Goal: Task Accomplishment & Management: Use online tool/utility

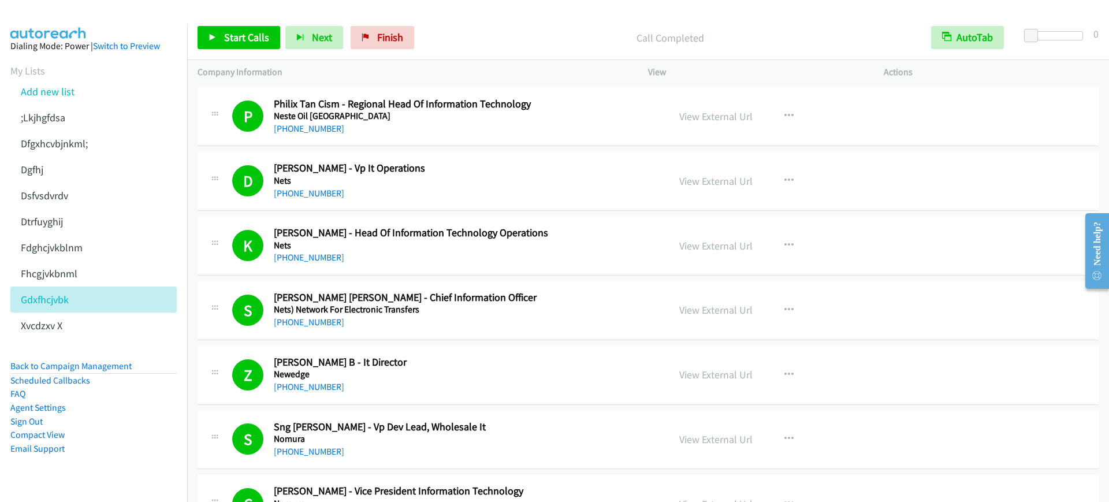
scroll to position [3821, 0]
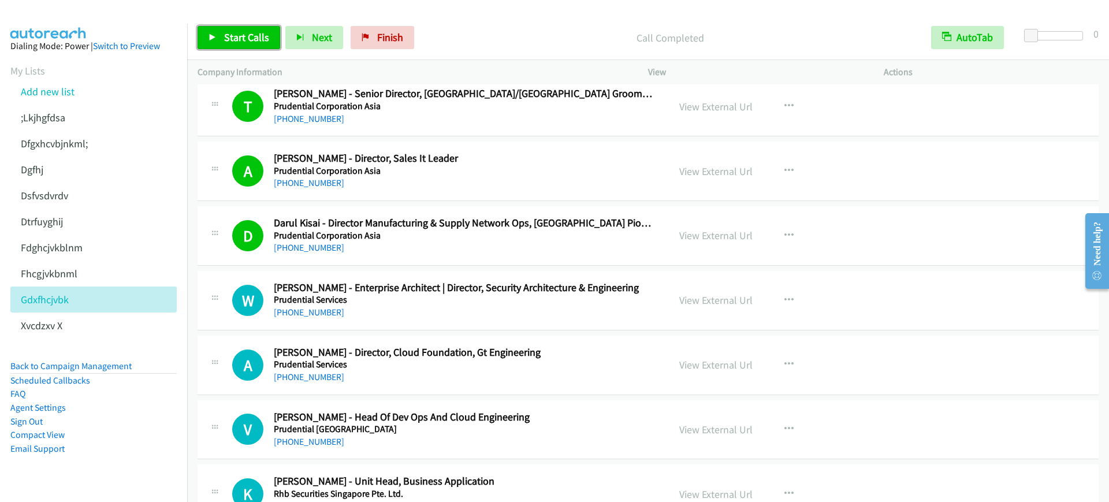
click at [207, 39] on link "Start Calls" at bounding box center [239, 37] width 83 height 23
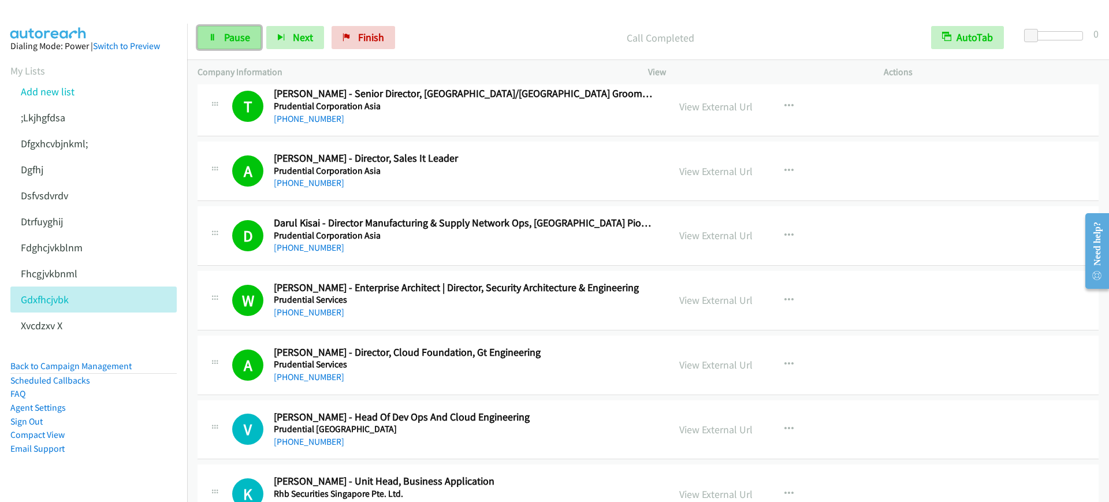
click at [228, 48] on link "Pause" at bounding box center [230, 37] width 64 height 23
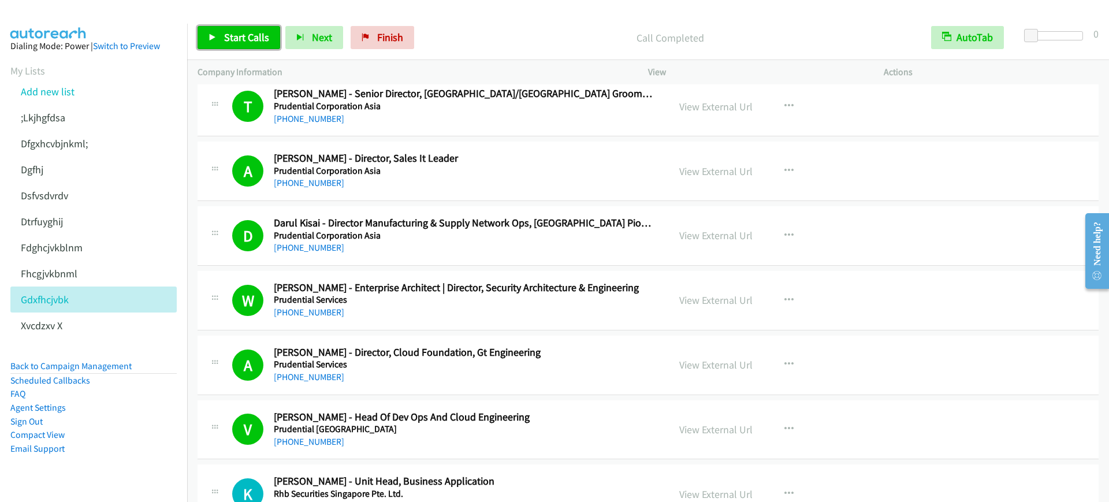
click at [239, 42] on span "Start Calls" at bounding box center [246, 37] width 45 height 13
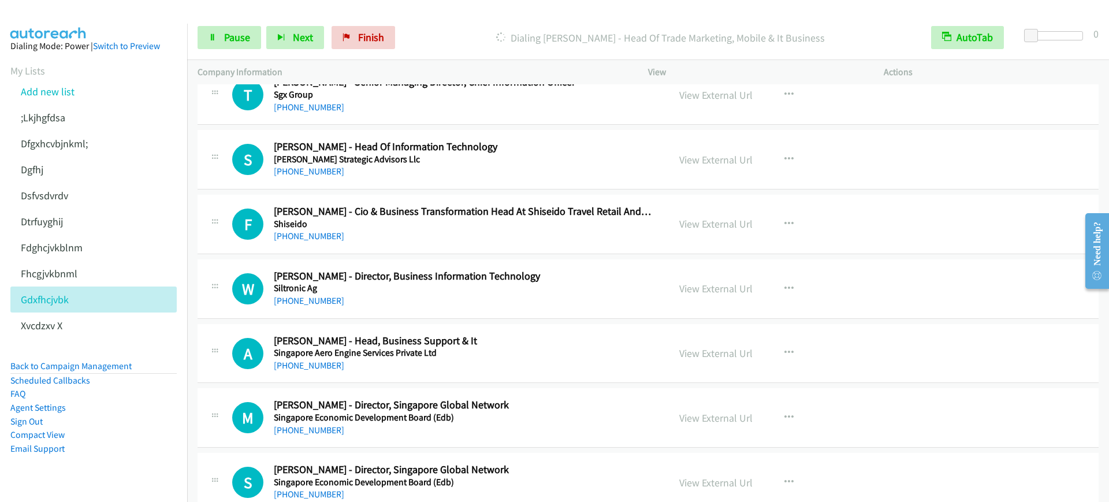
scroll to position [4327, 0]
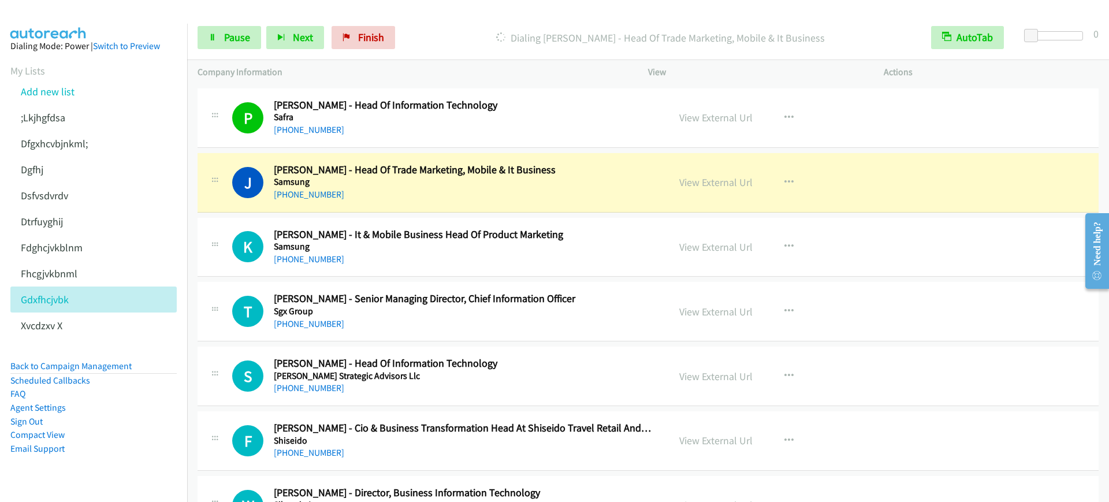
click at [113, 473] on aside "Dialing Mode: Power | Switch to Preview My Lists Add new list ;Lkjhgfdsa Dfgxhc…" at bounding box center [93, 266] width 187 height 484
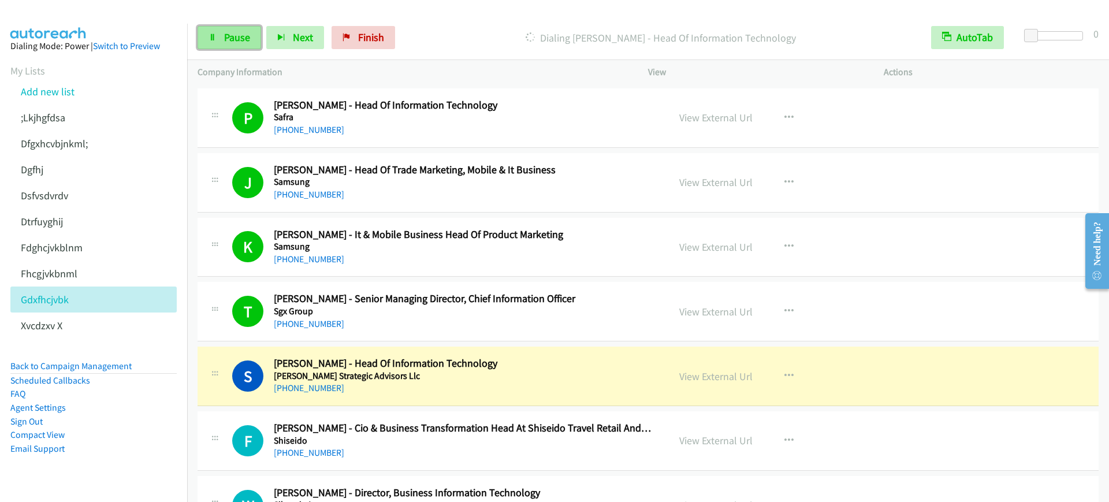
click at [213, 40] on icon at bounding box center [213, 38] width 8 height 8
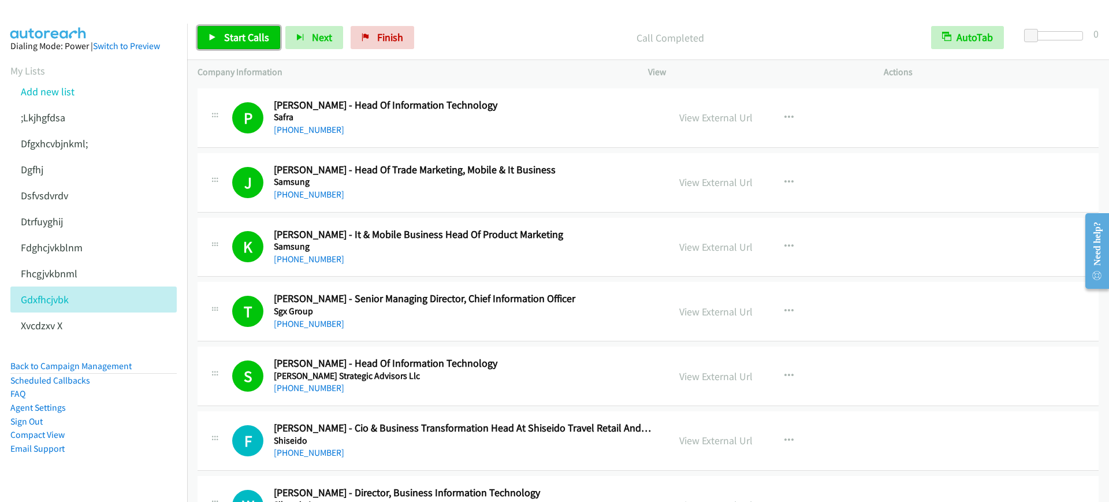
click at [234, 36] on span "Start Calls" at bounding box center [246, 37] width 45 height 13
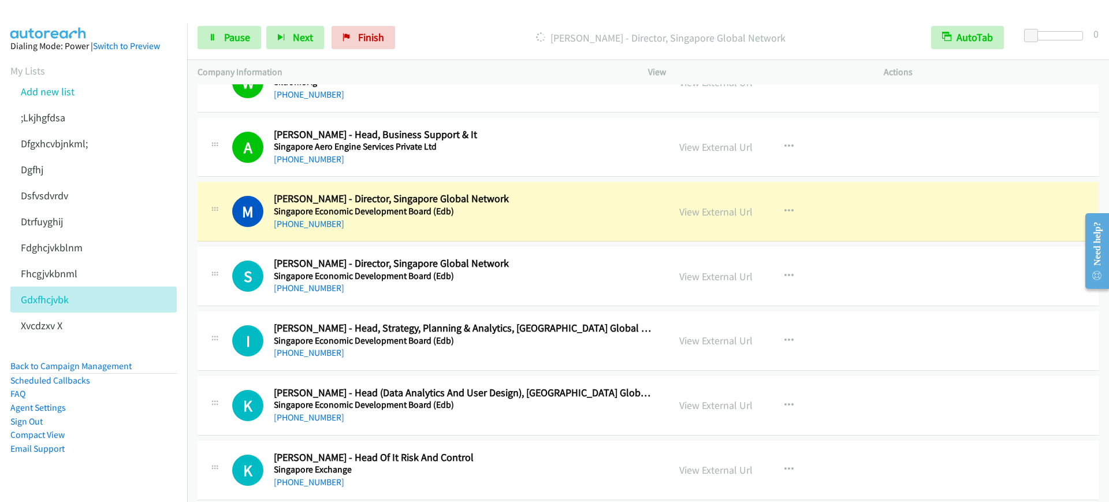
scroll to position [4832, 0]
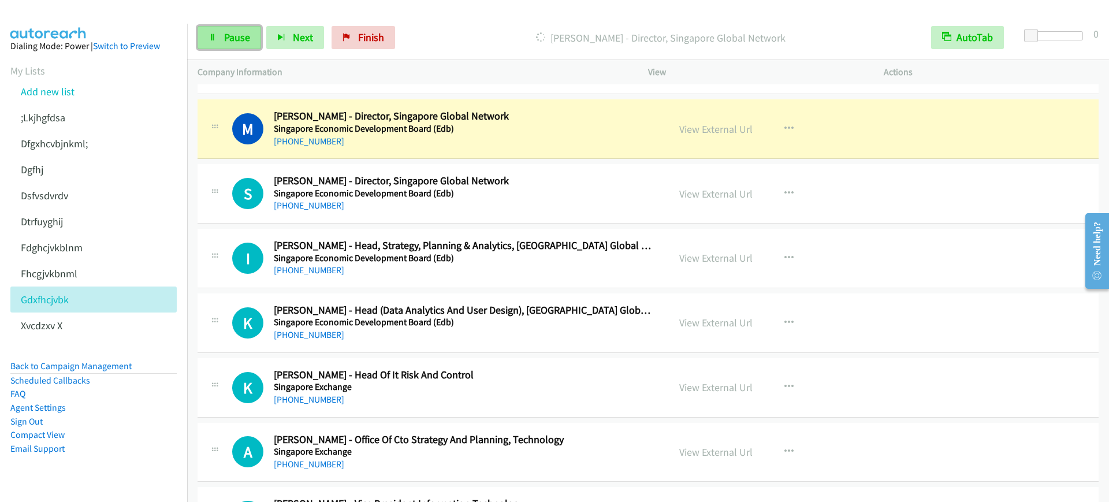
click at [240, 32] on span "Pause" at bounding box center [237, 37] width 26 height 13
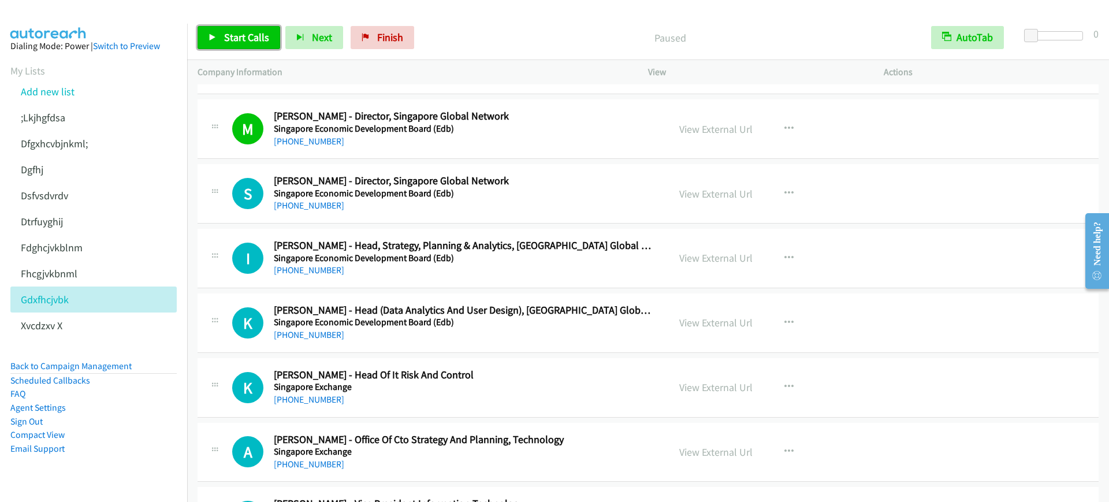
click at [220, 37] on link "Start Calls" at bounding box center [239, 37] width 83 height 23
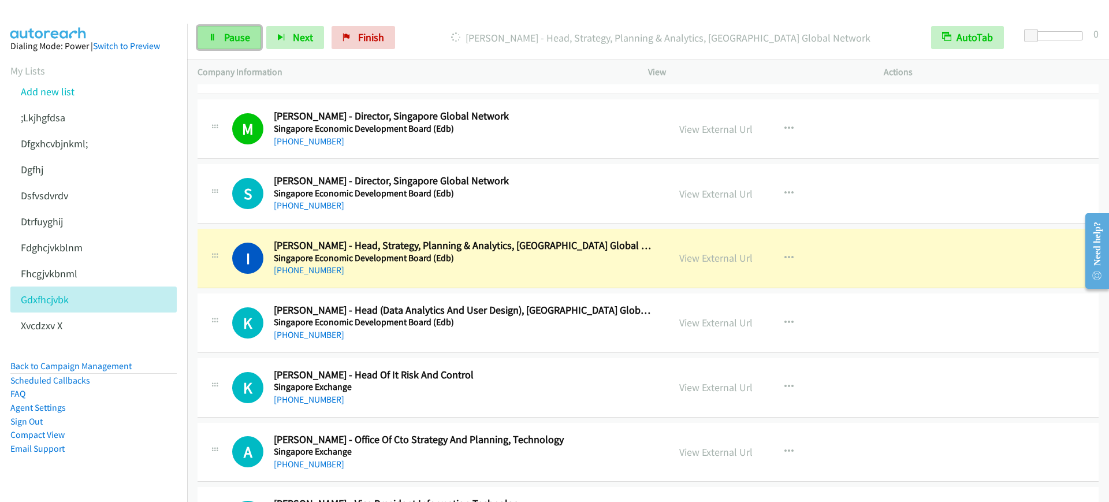
click at [210, 30] on link "Pause" at bounding box center [230, 37] width 64 height 23
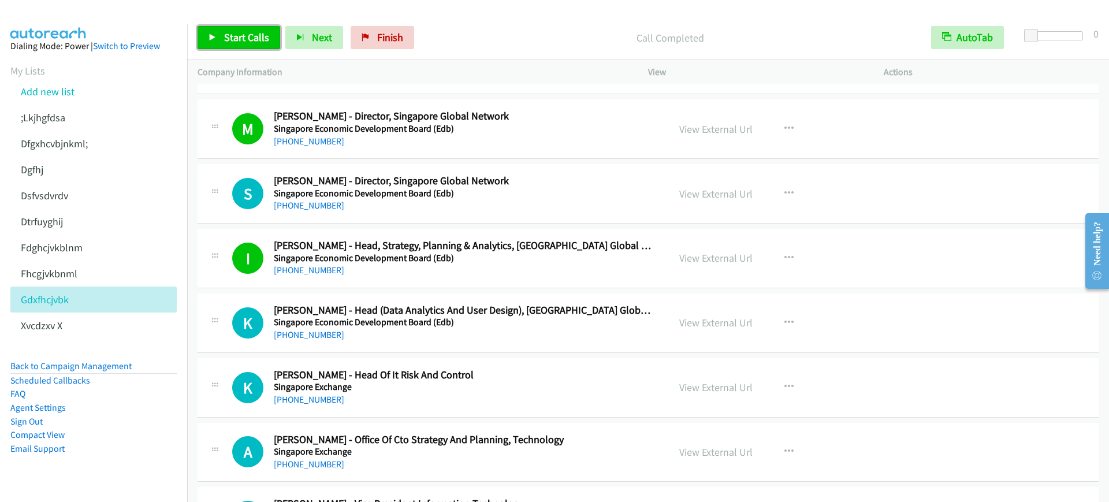
click at [244, 35] on span "Start Calls" at bounding box center [246, 37] width 45 height 13
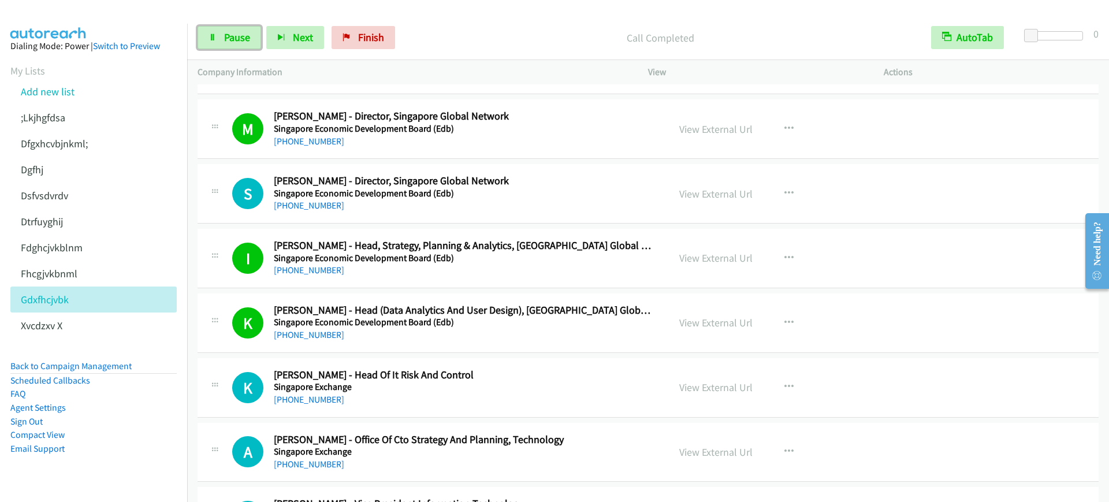
drag, startPoint x: 228, startPoint y: 43, endPoint x: 246, endPoint y: 66, distance: 29.2
click at [228, 43] on span "Pause" at bounding box center [237, 37] width 26 height 13
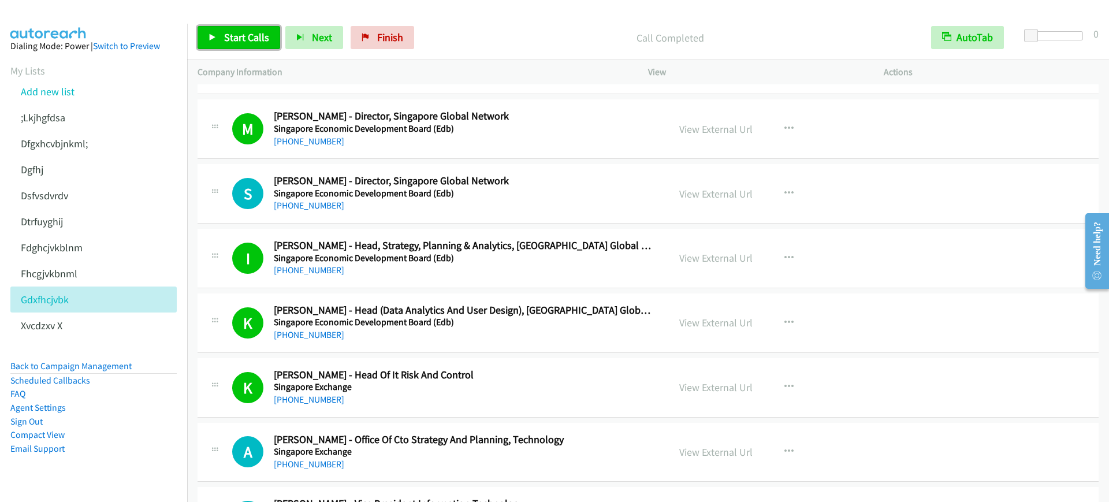
click at [216, 48] on link "Start Calls" at bounding box center [239, 37] width 83 height 23
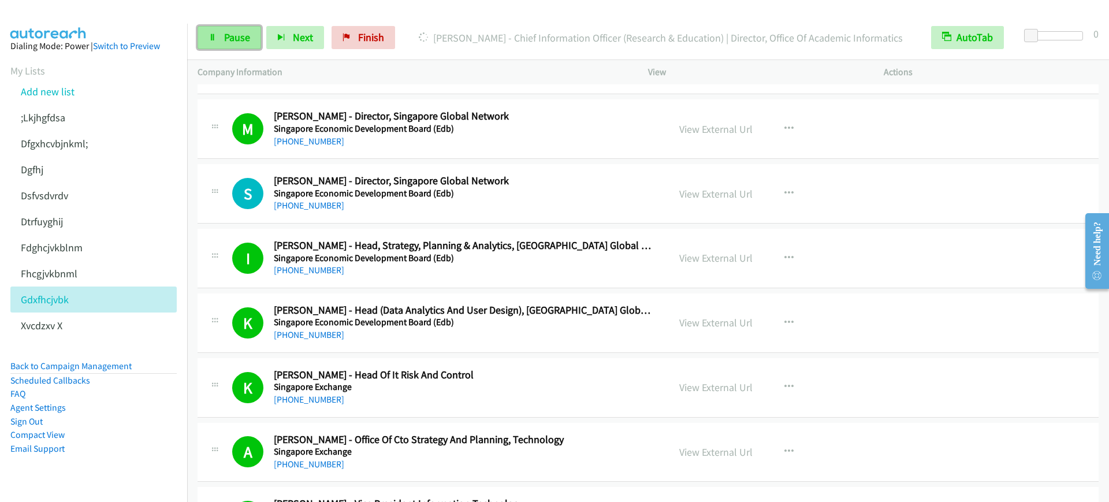
click at [216, 38] on icon at bounding box center [213, 38] width 8 height 8
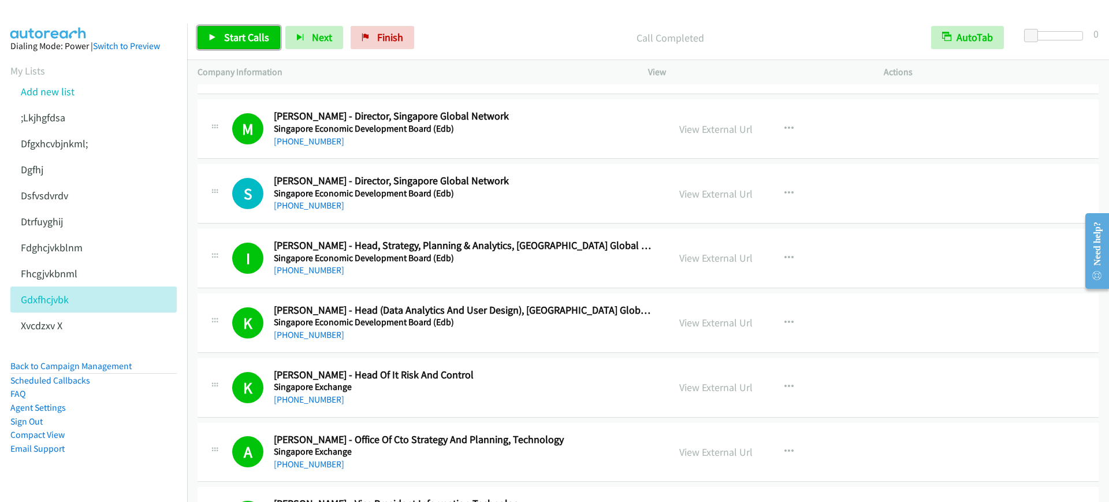
click at [227, 38] on span "Start Calls" at bounding box center [246, 37] width 45 height 13
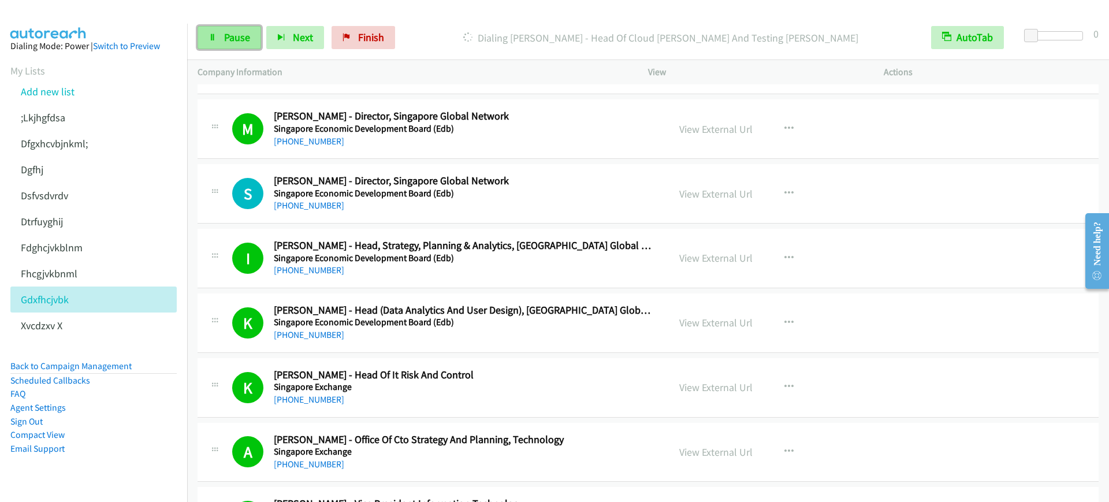
click at [210, 45] on link "Pause" at bounding box center [230, 37] width 64 height 23
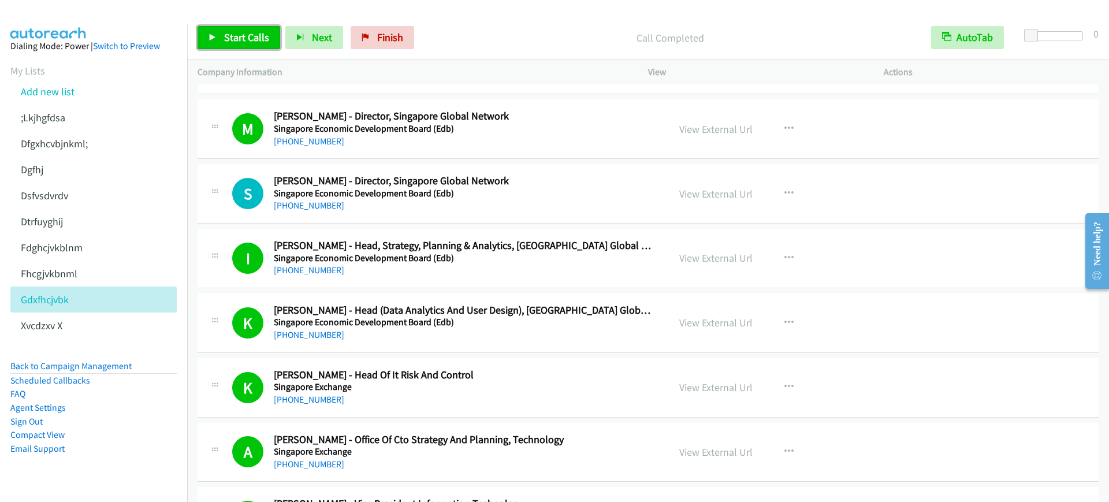
click at [239, 47] on link "Start Calls" at bounding box center [239, 37] width 83 height 23
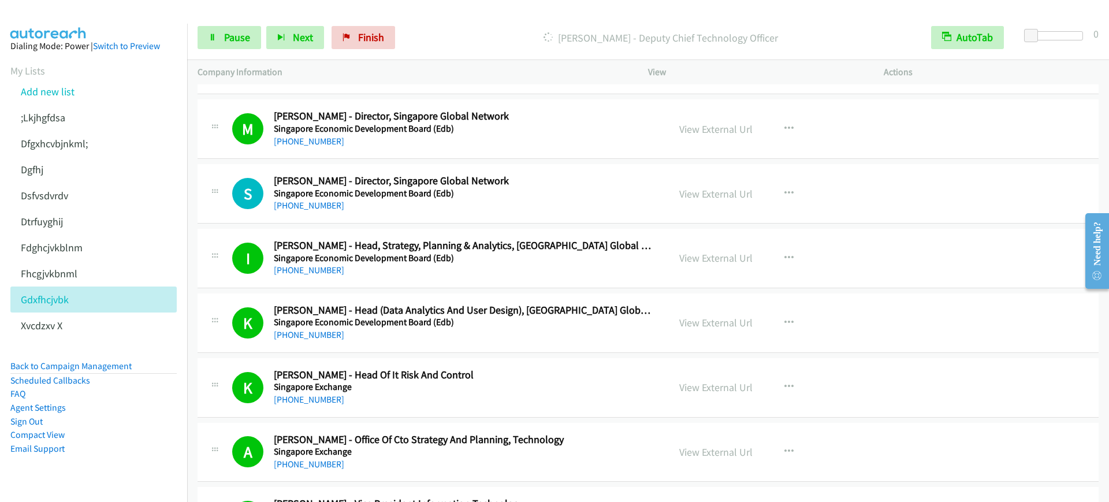
click at [231, 50] on div "Start Calls Pause Next Finish Dialing Ban Wei Chua - Deputy Chief Technology Of…" at bounding box center [648, 38] width 922 height 44
click at [231, 37] on span "Pause" at bounding box center [237, 37] width 26 height 13
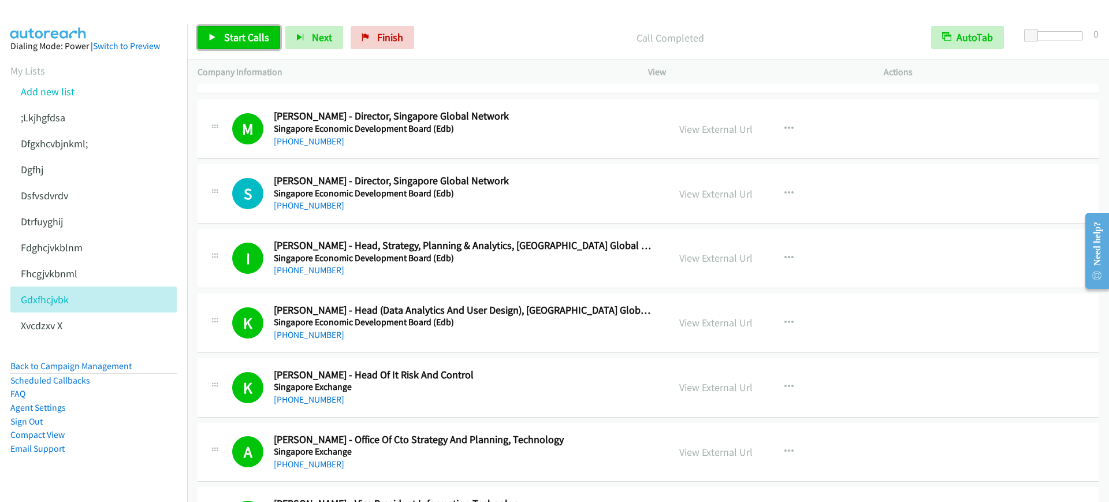
click at [257, 36] on span "Start Calls" at bounding box center [246, 37] width 45 height 13
drag, startPoint x: 226, startPoint y: 42, endPoint x: 294, endPoint y: 136, distance: 116.1
click at [226, 42] on span "Pause" at bounding box center [237, 37] width 26 height 13
click at [251, 31] on span "Start Calls" at bounding box center [246, 37] width 45 height 13
click at [224, 40] on span "Pause" at bounding box center [237, 37] width 26 height 13
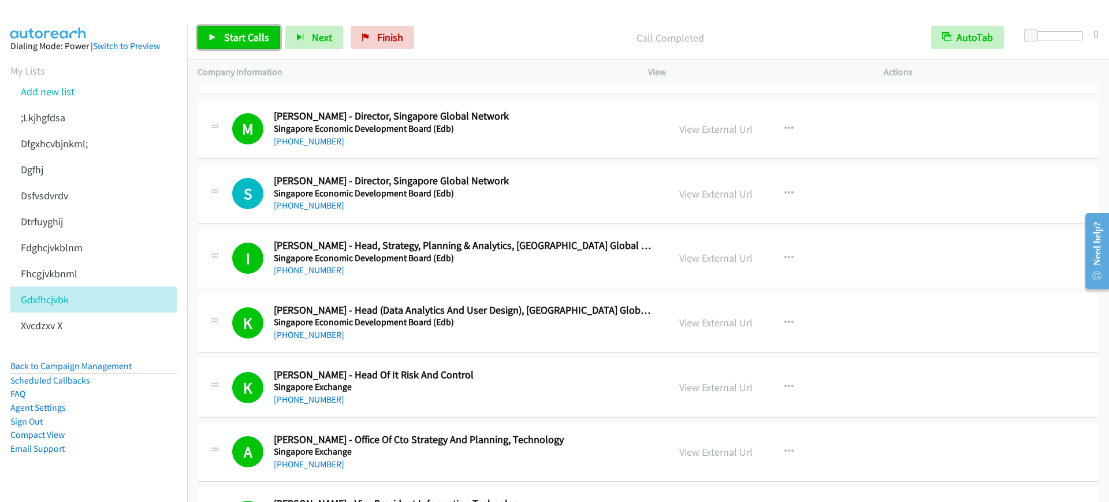
click at [233, 39] on span "Start Calls" at bounding box center [246, 37] width 45 height 13
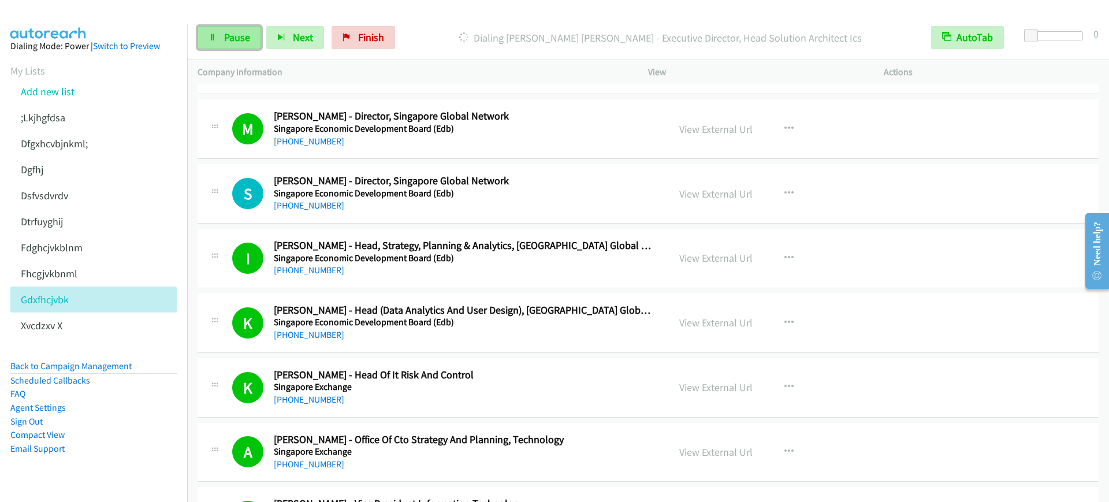
click at [228, 31] on span "Pause" at bounding box center [237, 37] width 26 height 13
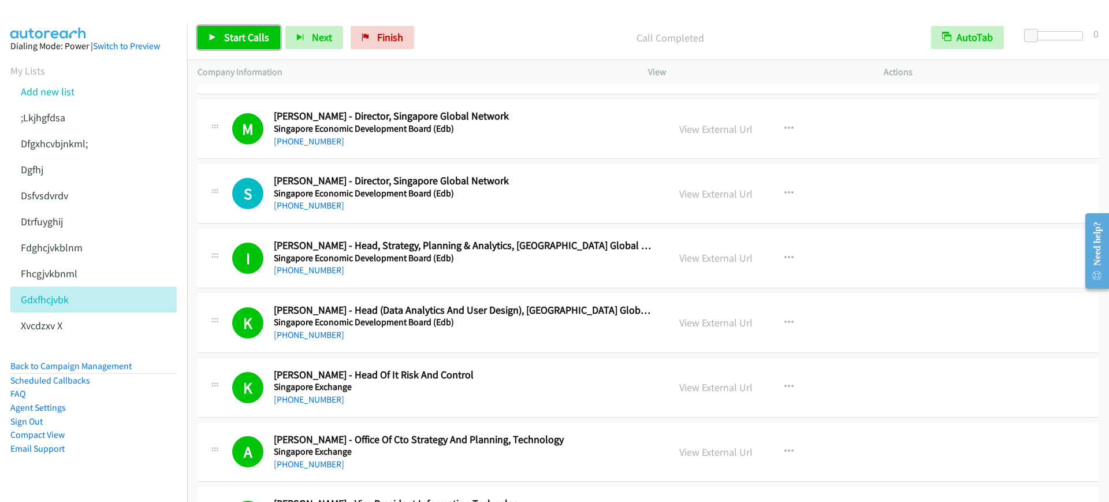
click at [226, 34] on span "Start Calls" at bounding box center [246, 37] width 45 height 13
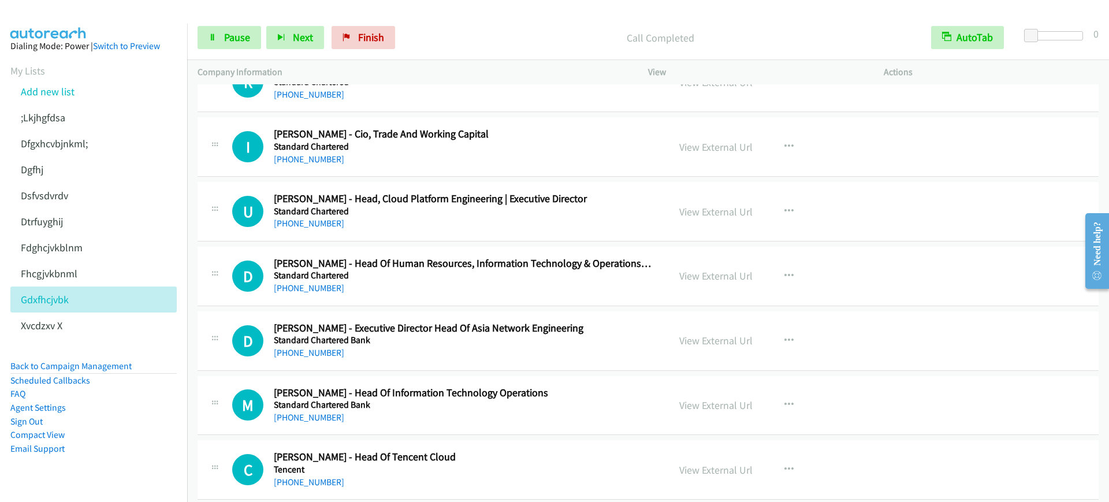
scroll to position [6253, 0]
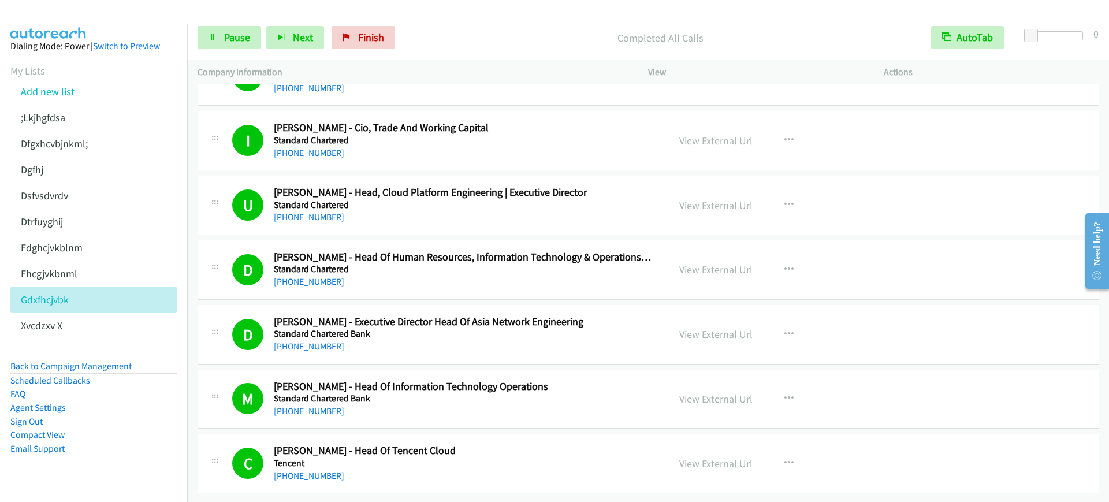
drag, startPoint x: 508, startPoint y: 32, endPoint x: 606, endPoint y: 46, distance: 99.2
click at [517, 33] on p "Completed All Calls" at bounding box center [661, 38] width 500 height 16
click at [950, 40] on icon "button" at bounding box center [946, 37] width 9 height 9
click at [950, 40] on icon "button" at bounding box center [947, 38] width 8 height 8
click at [242, 43] on span "Pause" at bounding box center [237, 37] width 26 height 13
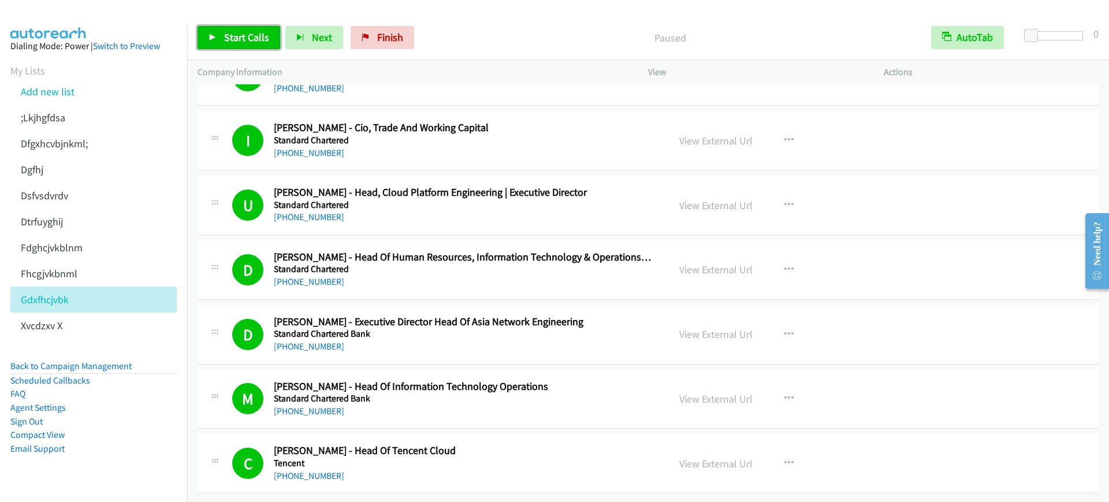
click at [242, 43] on span "Start Calls" at bounding box center [246, 37] width 45 height 13
click at [237, 36] on span "Pause" at bounding box center [237, 37] width 26 height 13
click at [239, 31] on span "Start Calls" at bounding box center [246, 37] width 45 height 13
click at [239, 31] on span "Pause" at bounding box center [237, 37] width 26 height 13
click at [114, 371] on link "Back to Campaign Management" at bounding box center [70, 366] width 121 height 11
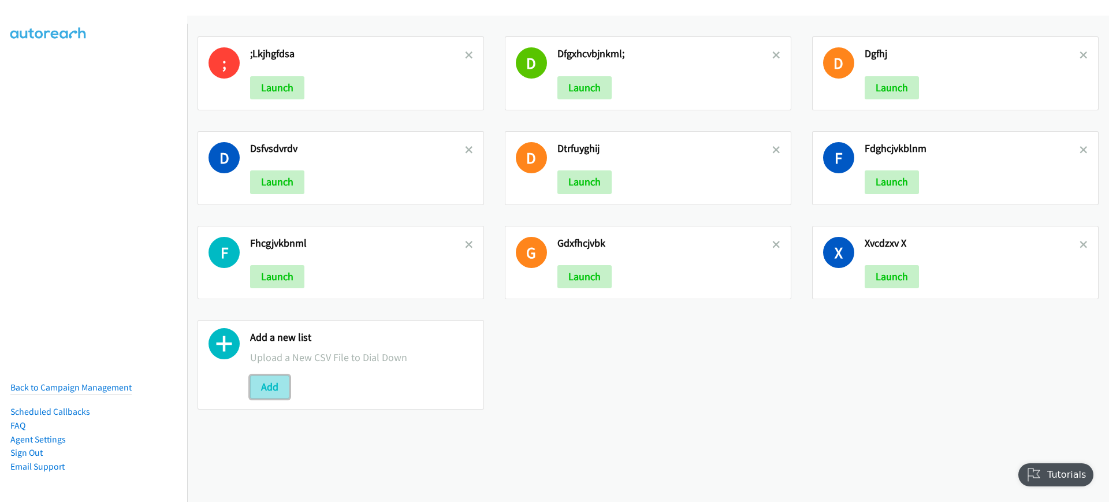
click at [261, 389] on button "Add" at bounding box center [269, 387] width 39 height 23
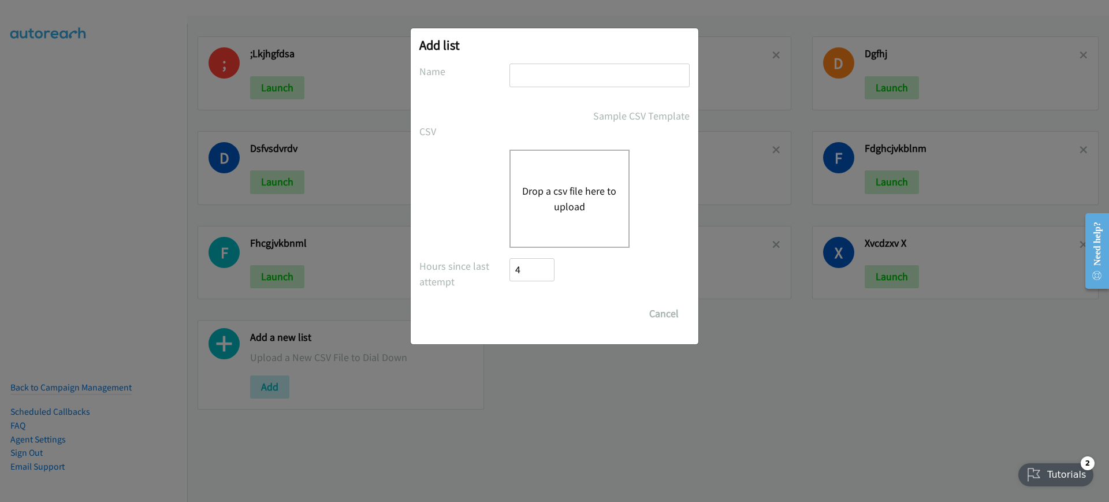
click at [571, 181] on div "Drop a csv file here to upload" at bounding box center [570, 199] width 120 height 98
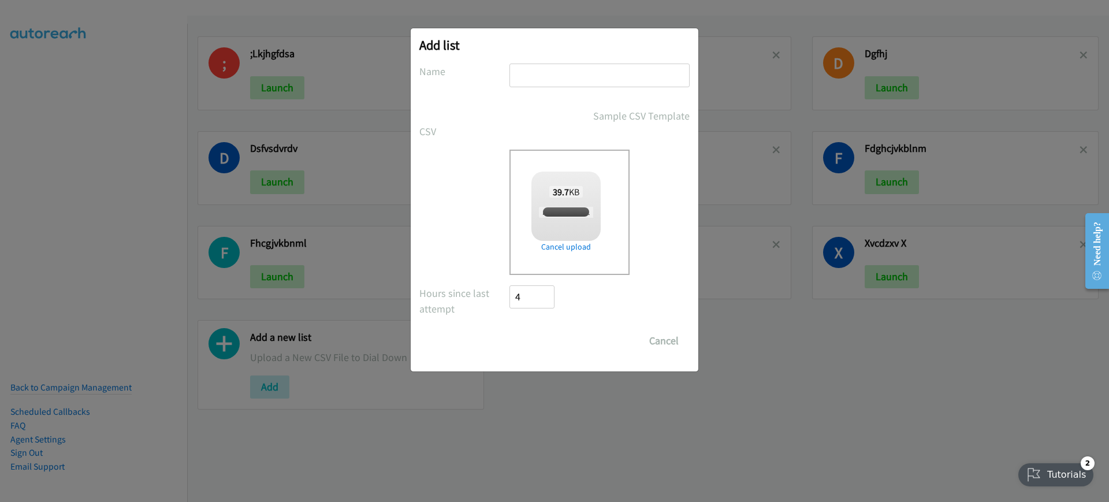
click at [569, 58] on div "Add list No phone fields were returned for that Report or List View Please uplo…" at bounding box center [555, 199] width 288 height 343
checkbox input "true"
click at [563, 73] on input "ikmjnhbg" at bounding box center [600, 76] width 180 height 24
type input "ikmjnhbgvfcx"
click at [557, 336] on input "Save List" at bounding box center [540, 340] width 61 height 23
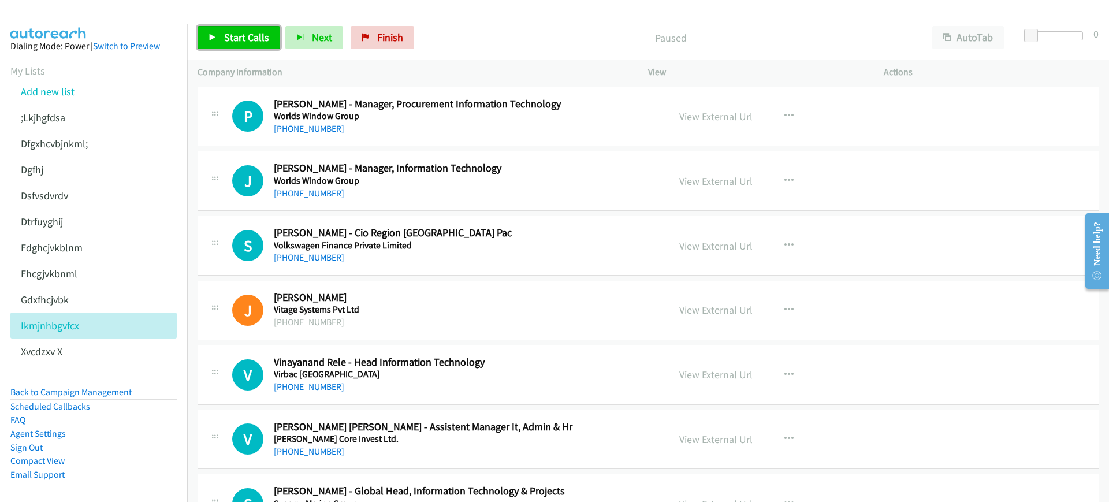
click at [217, 35] on link "Start Calls" at bounding box center [239, 37] width 83 height 23
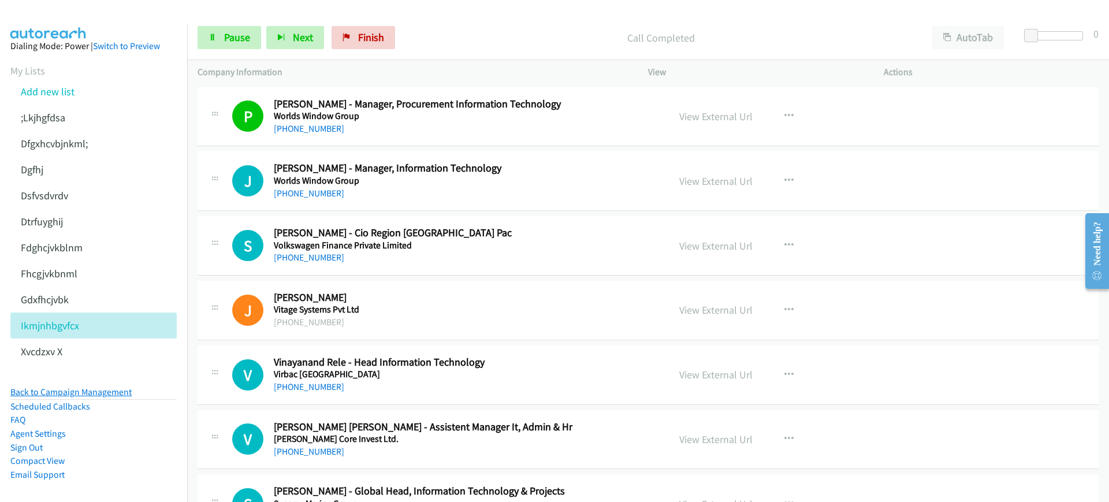
click at [99, 396] on link "Back to Campaign Management" at bounding box center [70, 392] width 121 height 11
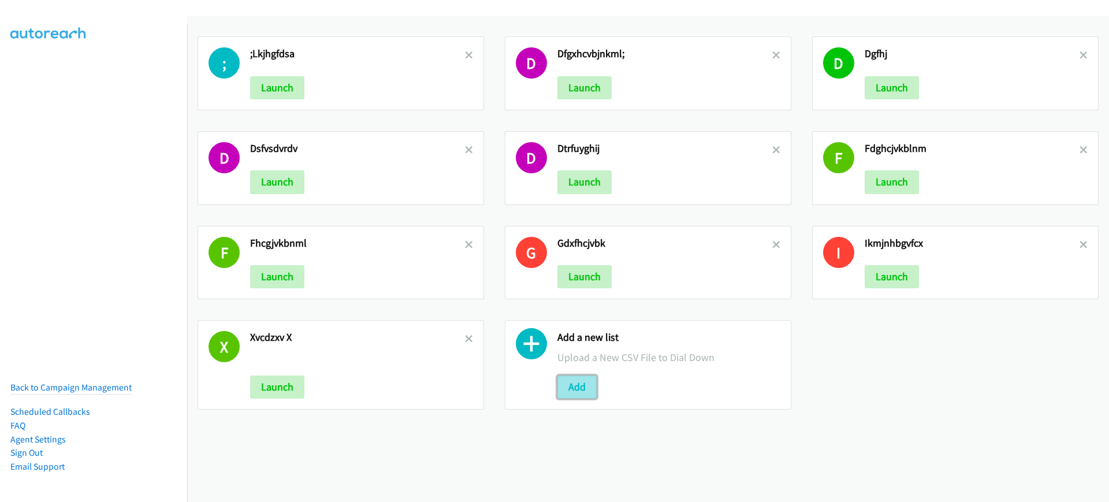
click at [566, 388] on button "Add" at bounding box center [577, 387] width 39 height 23
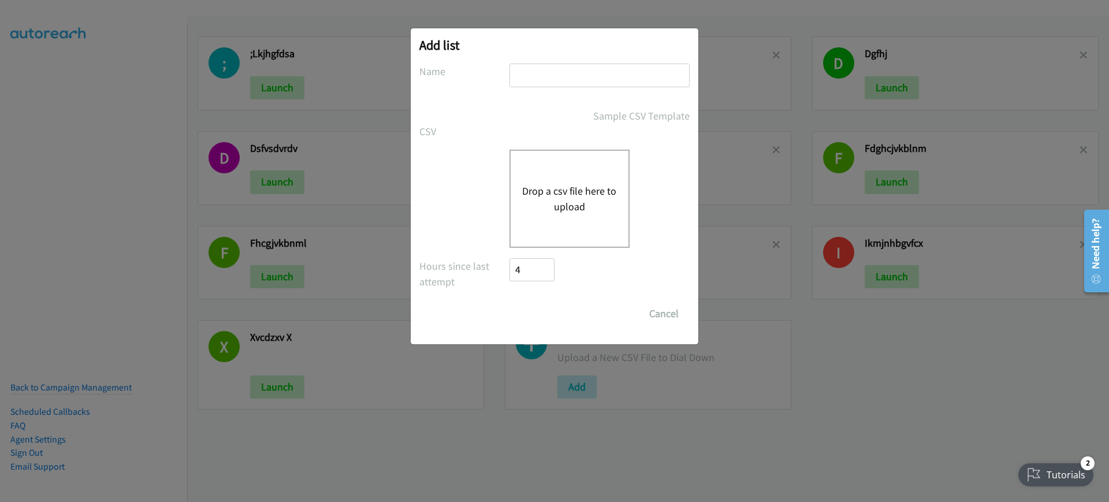
click at [581, 196] on button "Drop a csv file here to upload" at bounding box center [569, 198] width 95 height 31
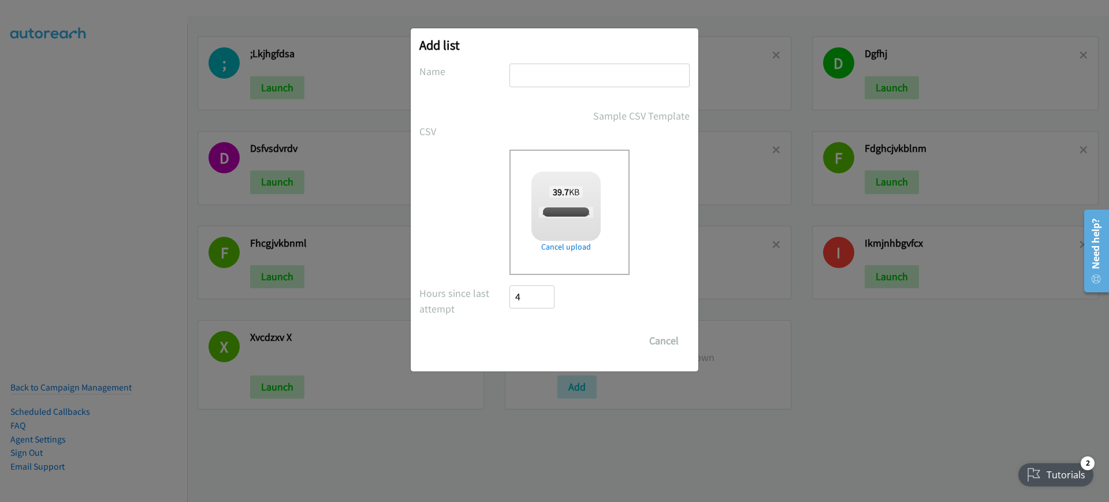
click at [555, 85] on input "text" at bounding box center [600, 76] width 180 height 24
checkbox input "true"
type input ";k.lj,hmgnfbdv"
click at [527, 346] on input "Save List" at bounding box center [540, 340] width 61 height 23
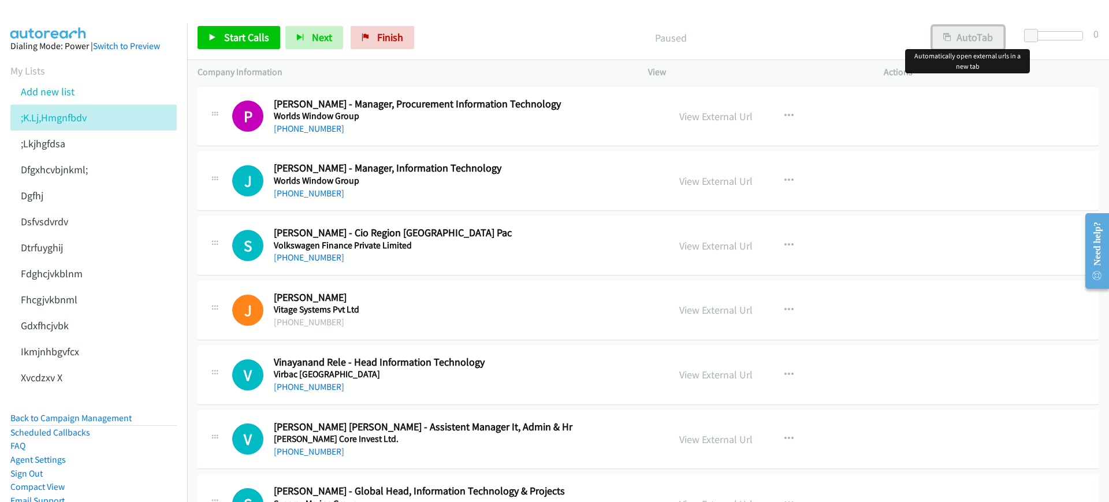
click at [971, 32] on button "AutoTab" at bounding box center [969, 37] width 72 height 23
click at [229, 27] on link "Start Calls" at bounding box center [239, 37] width 83 height 23
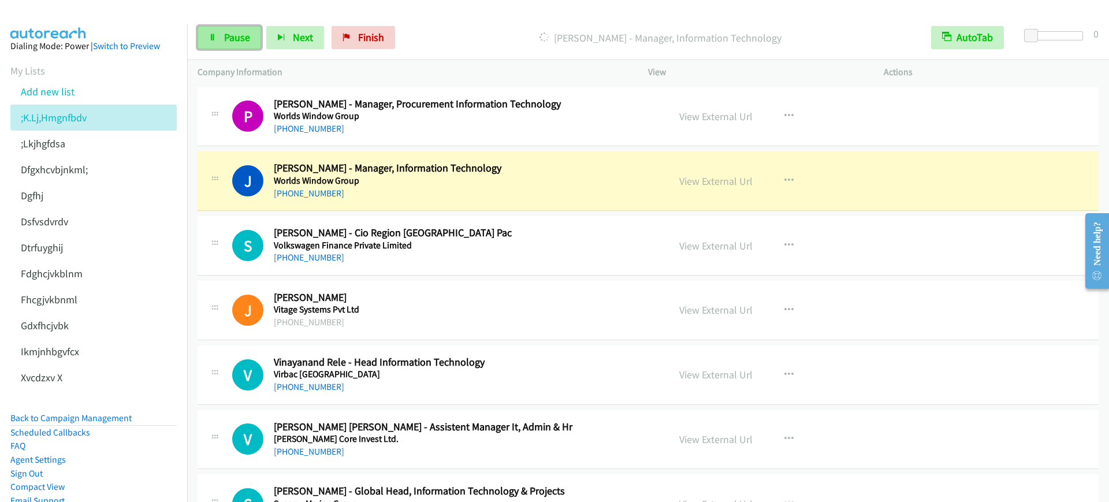
click at [202, 34] on link "Pause" at bounding box center [230, 37] width 64 height 23
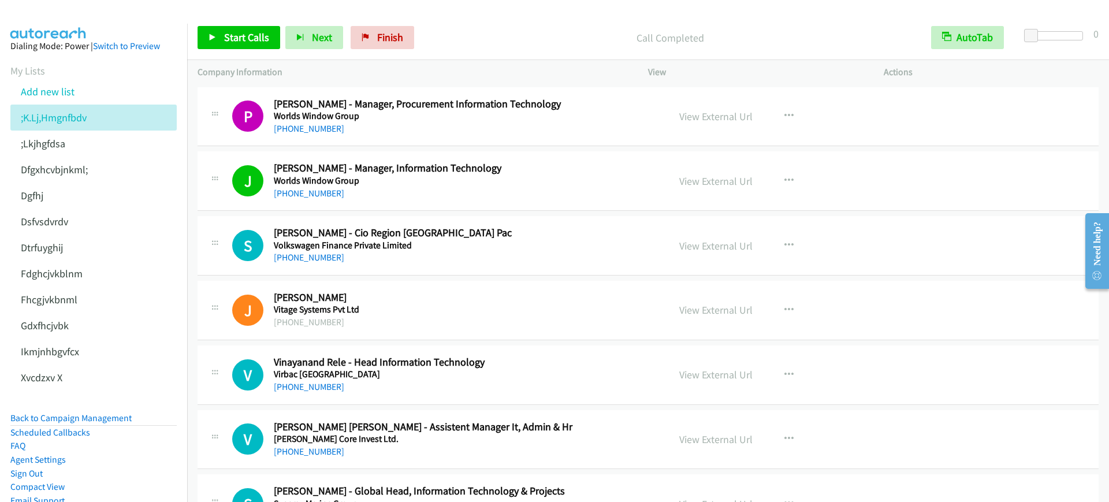
click at [489, 39] on p "Call Completed" at bounding box center [670, 38] width 481 height 16
click at [243, 28] on link "Start Calls" at bounding box center [239, 37] width 83 height 23
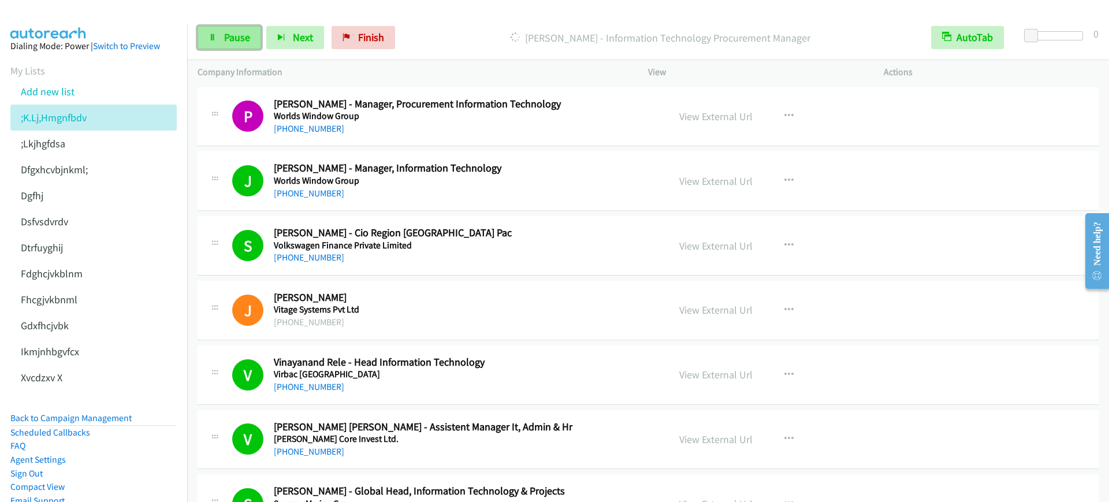
click at [237, 42] on span "Pause" at bounding box center [237, 37] width 26 height 13
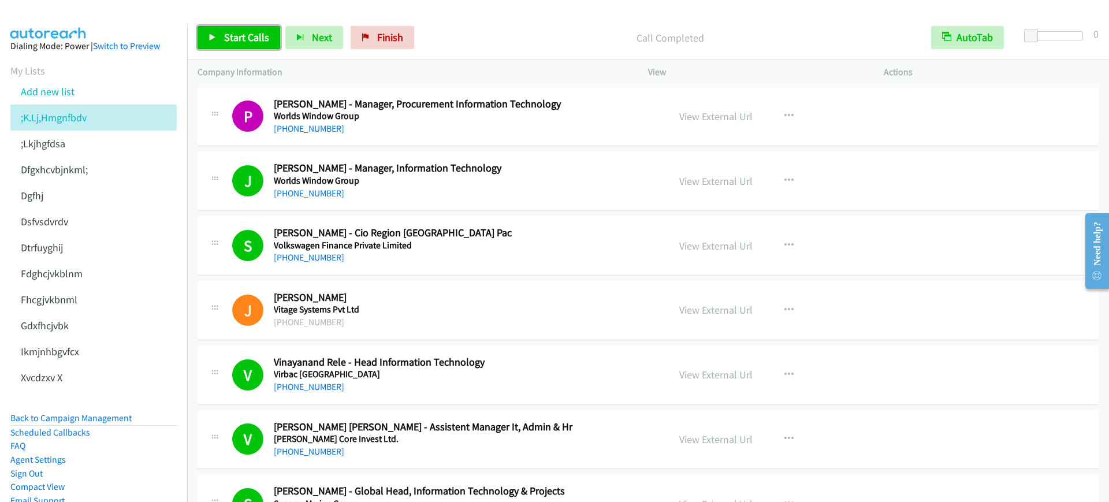
click at [254, 46] on link "Start Calls" at bounding box center [239, 37] width 83 height 23
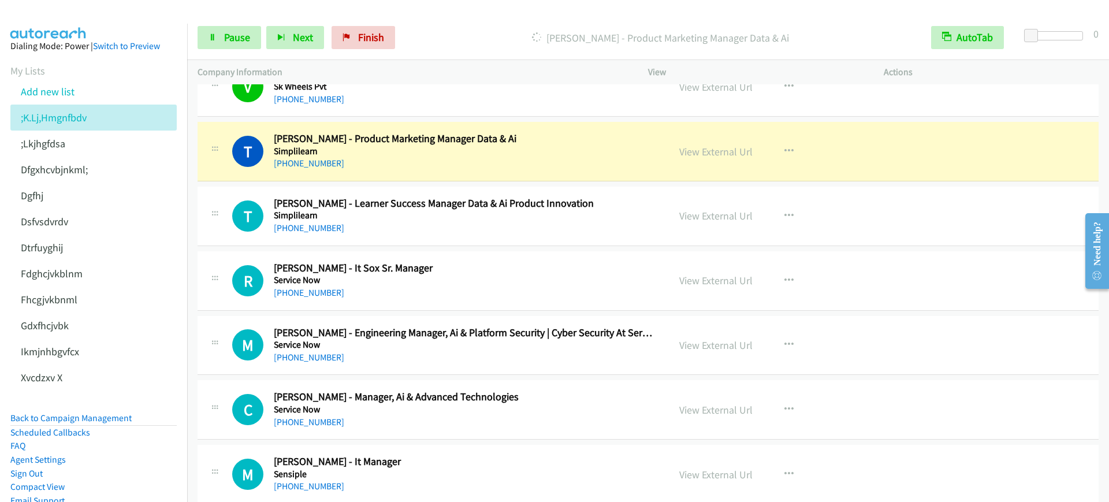
scroll to position [1083, 0]
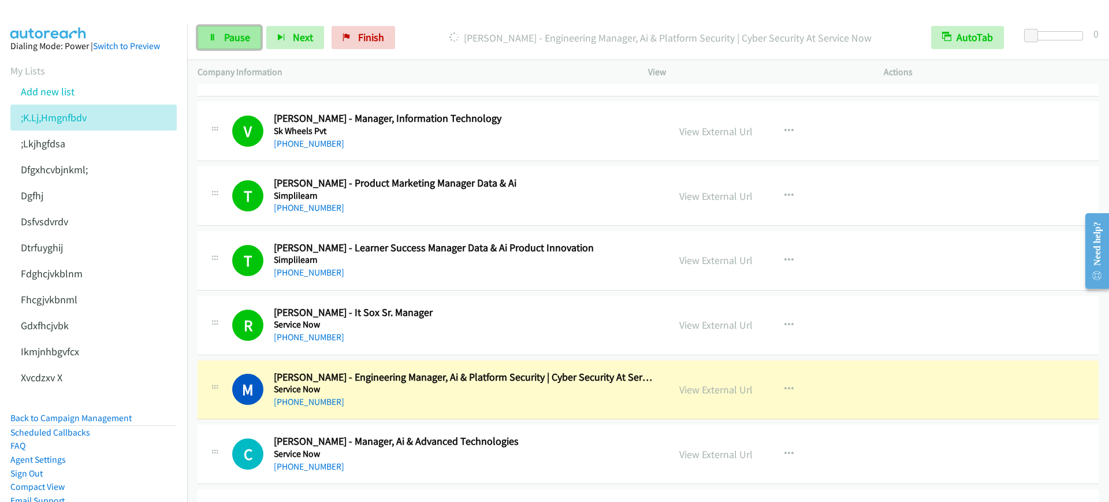
click at [209, 43] on link "Pause" at bounding box center [230, 37] width 64 height 23
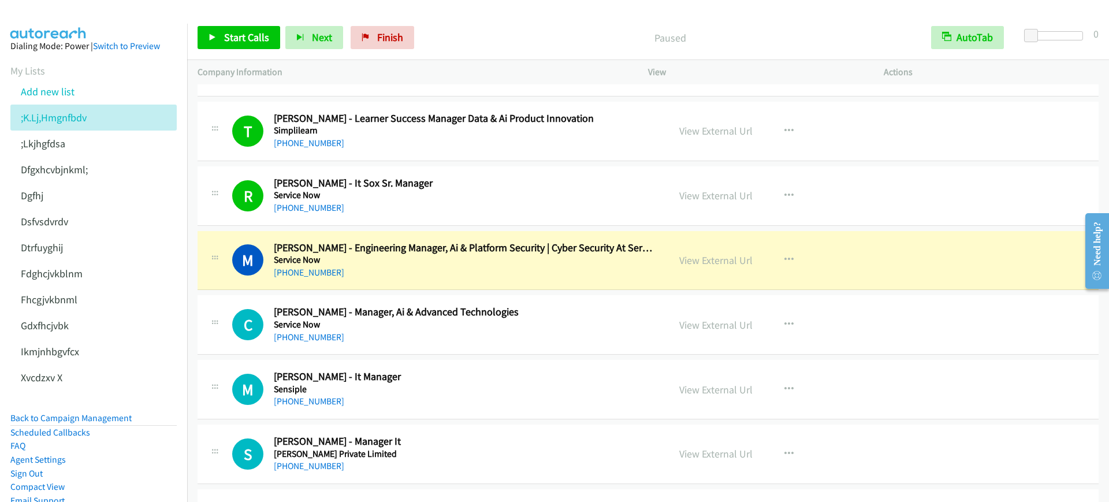
scroll to position [1228, 0]
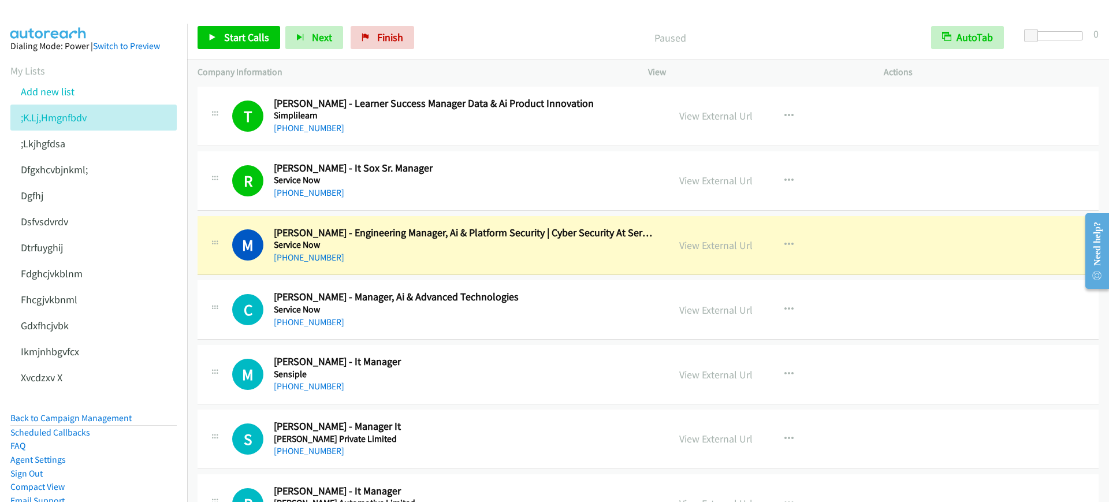
click at [395, 251] on div "[PHONE_NUMBER]" at bounding box center [464, 258] width 380 height 14
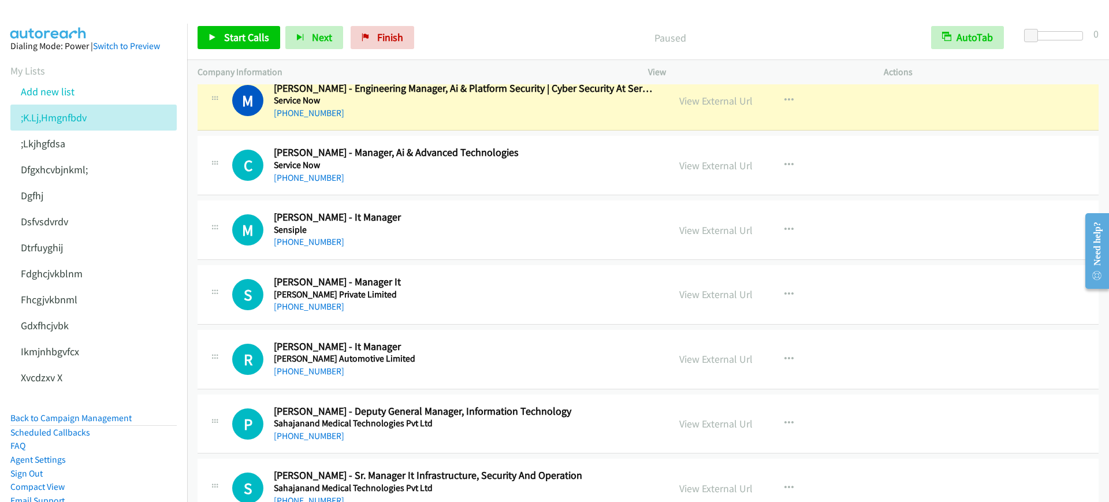
scroll to position [1300, 0]
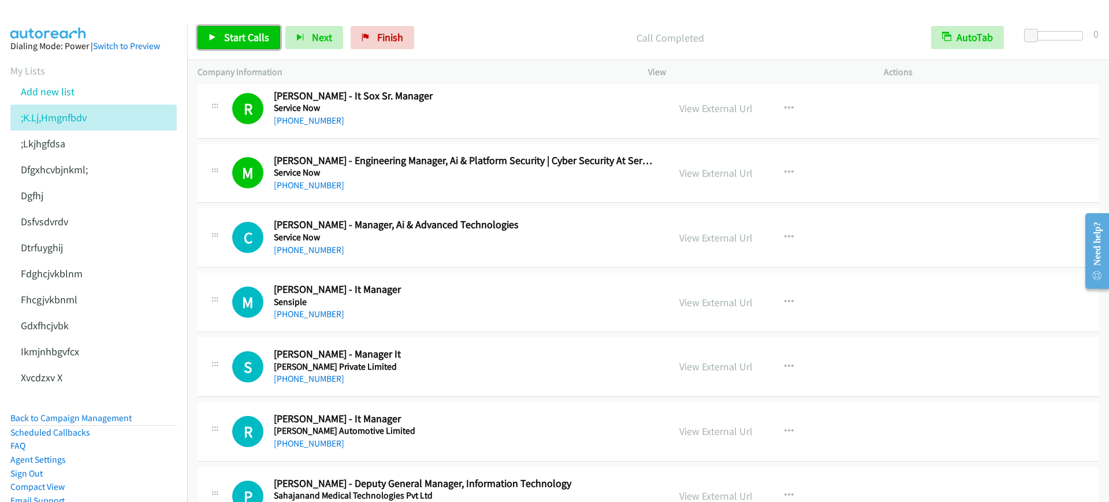
click at [251, 40] on span "Start Calls" at bounding box center [246, 37] width 45 height 13
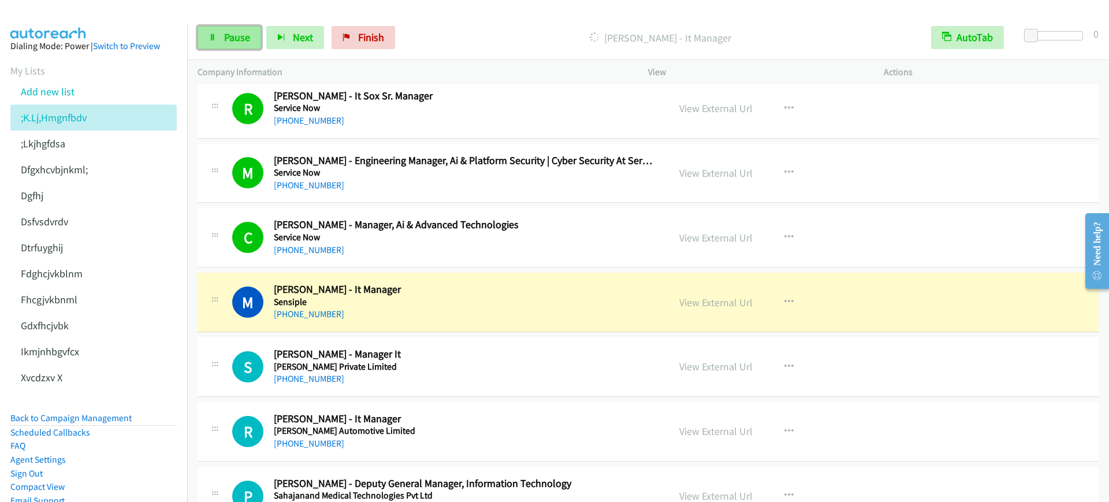
click at [225, 45] on link "Pause" at bounding box center [230, 37] width 64 height 23
click at [457, 179] on div "[PHONE_NUMBER]" at bounding box center [464, 186] width 380 height 14
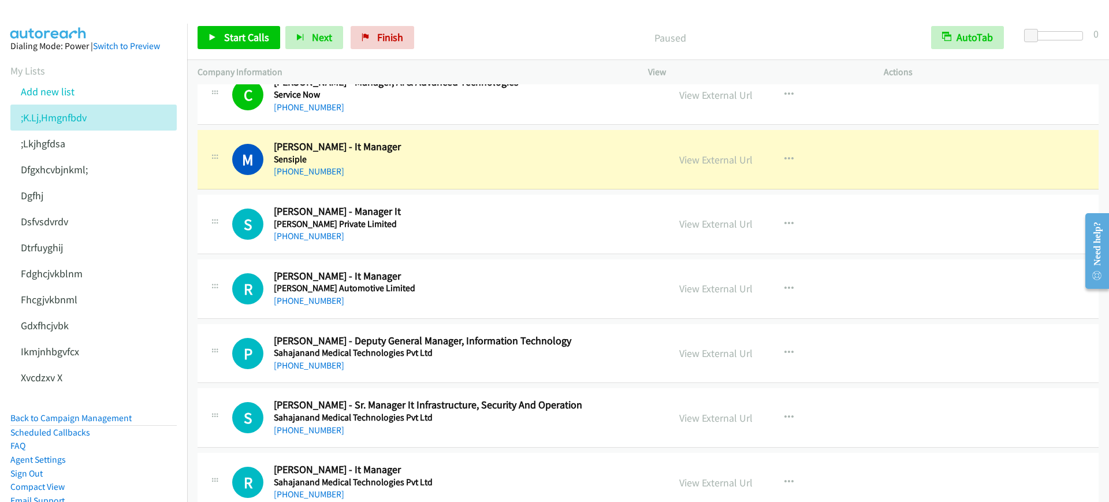
scroll to position [1444, 0]
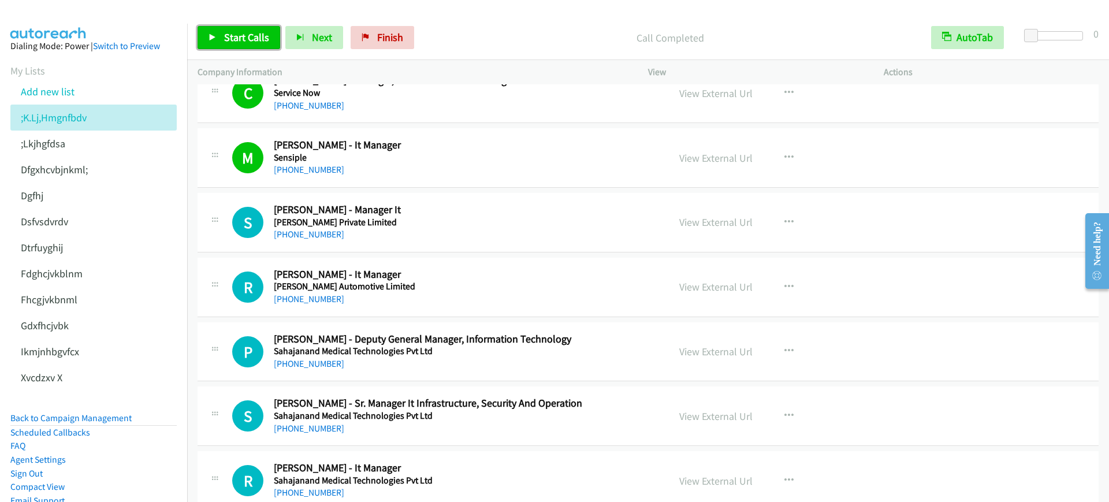
click at [247, 42] on span "Start Calls" at bounding box center [246, 37] width 45 height 13
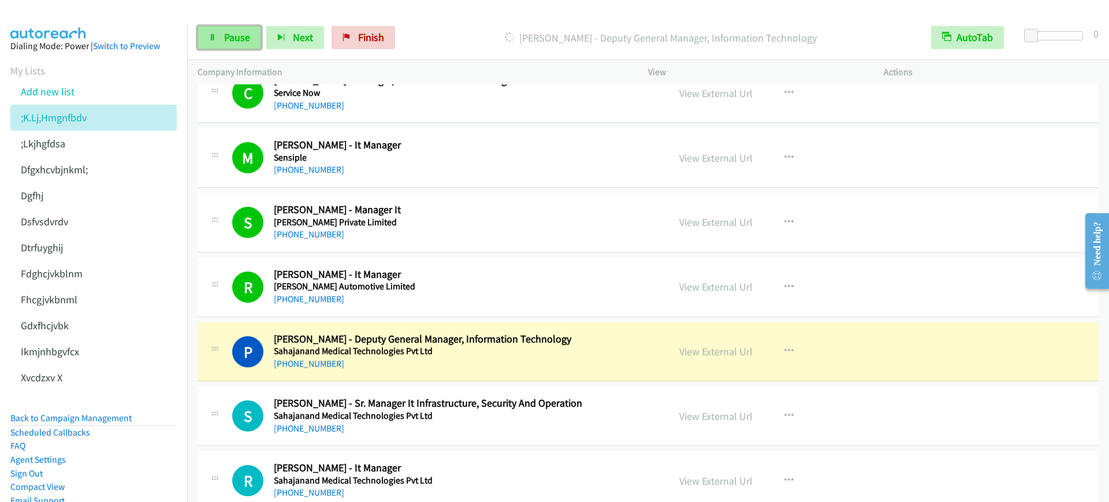
click at [224, 38] on span "Pause" at bounding box center [237, 37] width 26 height 13
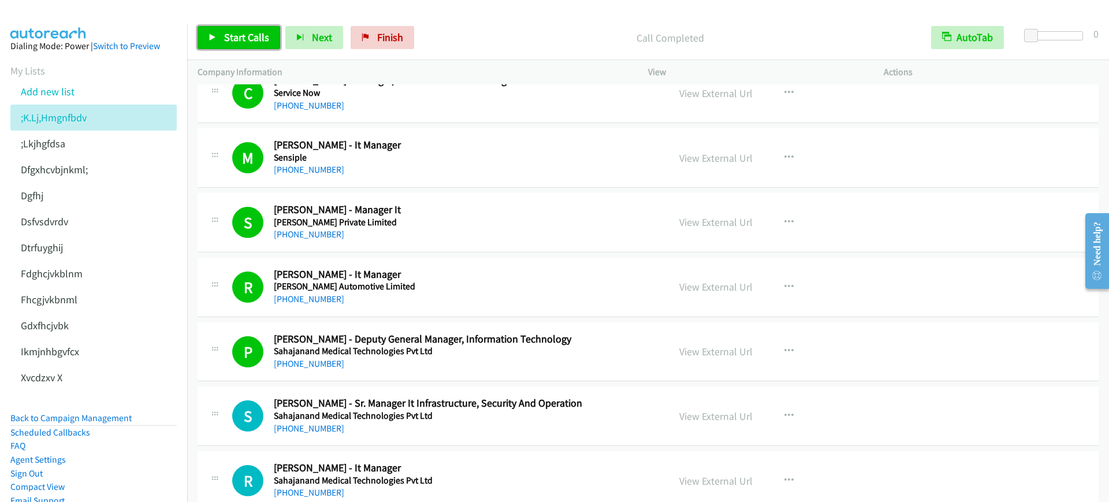
click at [243, 38] on span "Start Calls" at bounding box center [246, 37] width 45 height 13
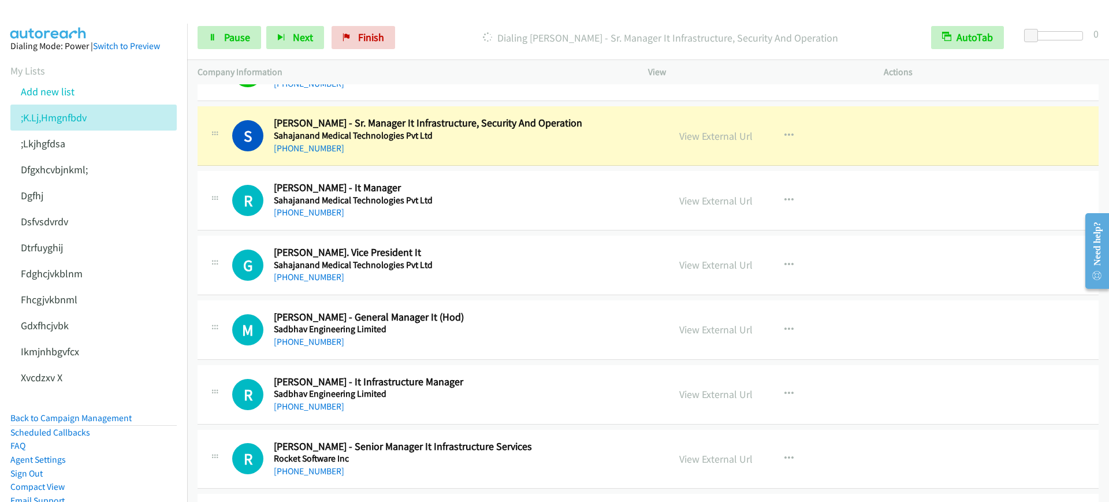
scroll to position [1733, 0]
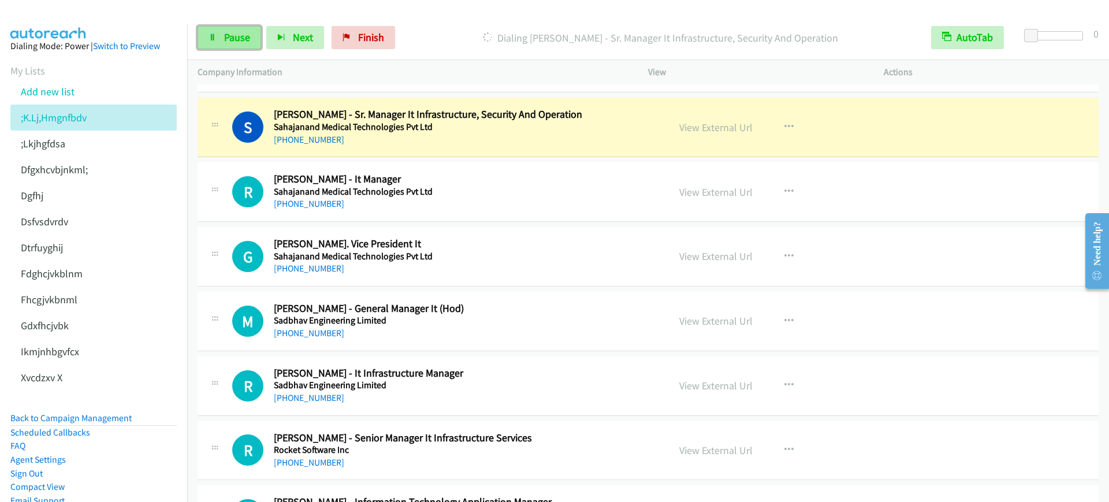
click at [216, 36] on icon at bounding box center [213, 38] width 8 height 8
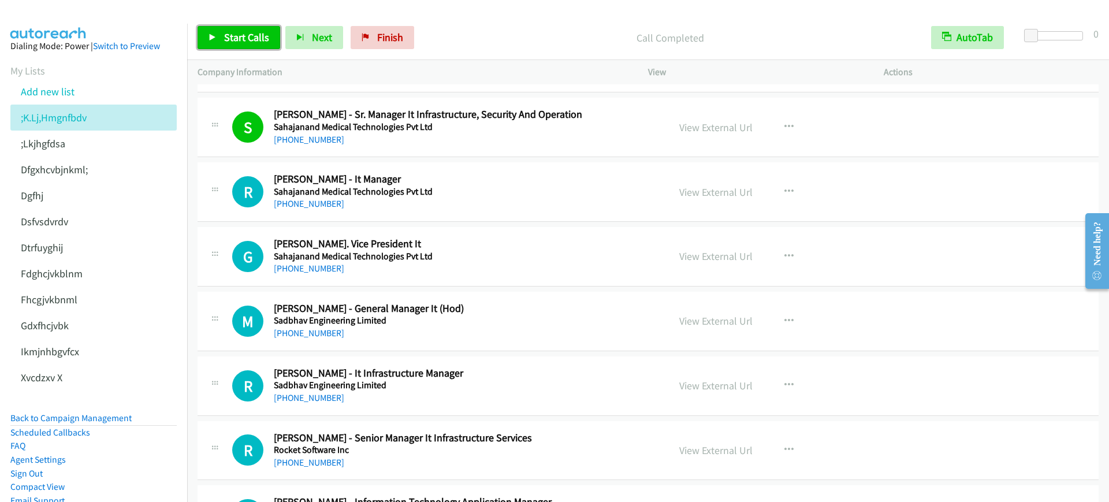
click at [259, 36] on span "Start Calls" at bounding box center [246, 37] width 45 height 13
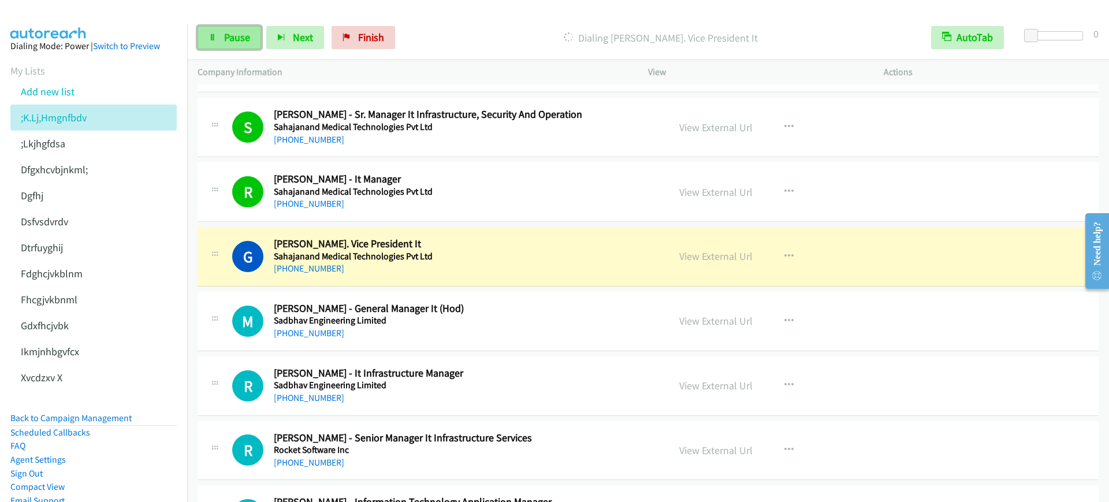
click at [254, 42] on link "Pause" at bounding box center [230, 37] width 64 height 23
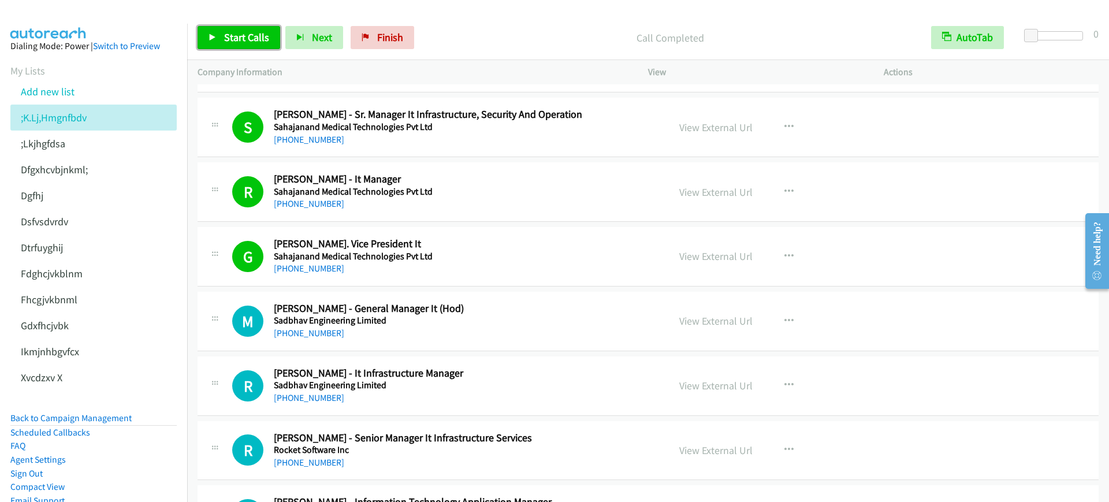
click at [255, 42] on span "Start Calls" at bounding box center [246, 37] width 45 height 13
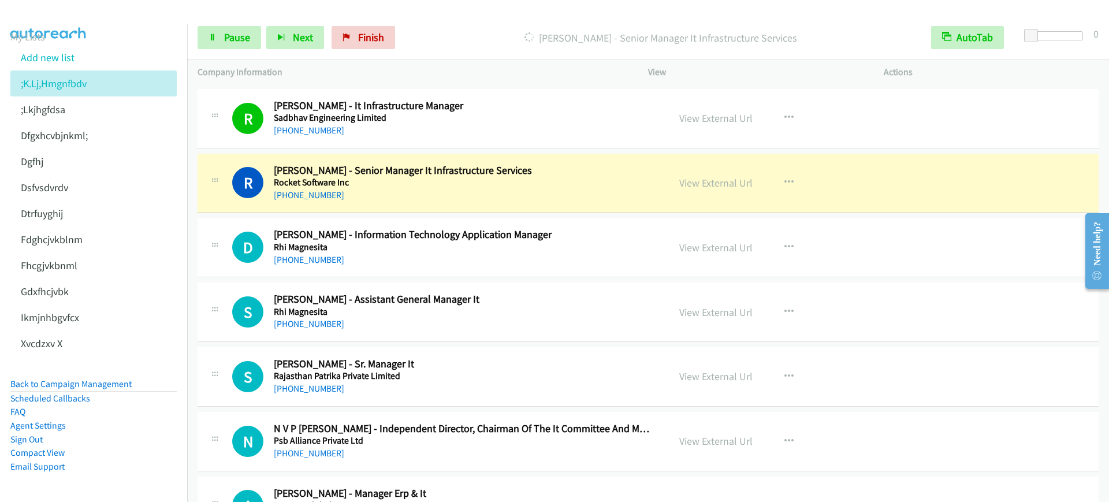
scroll to position [2022, 0]
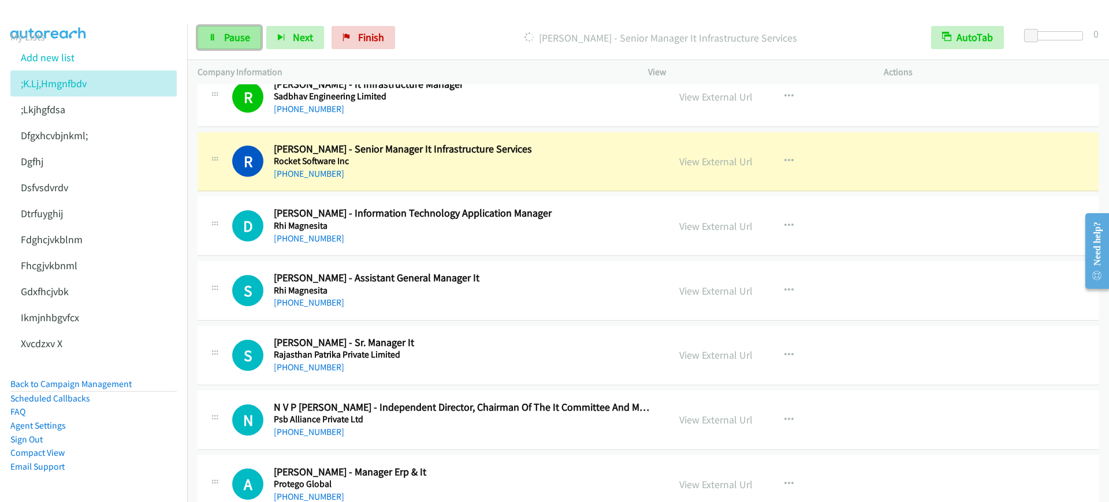
click at [222, 33] on link "Pause" at bounding box center [230, 37] width 64 height 23
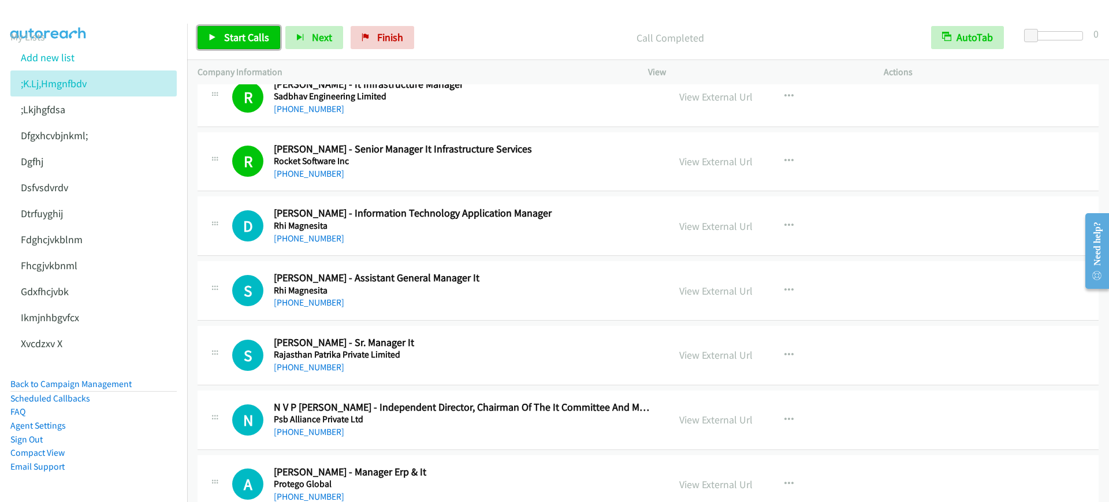
click at [239, 31] on span "Start Calls" at bounding box center [246, 37] width 45 height 13
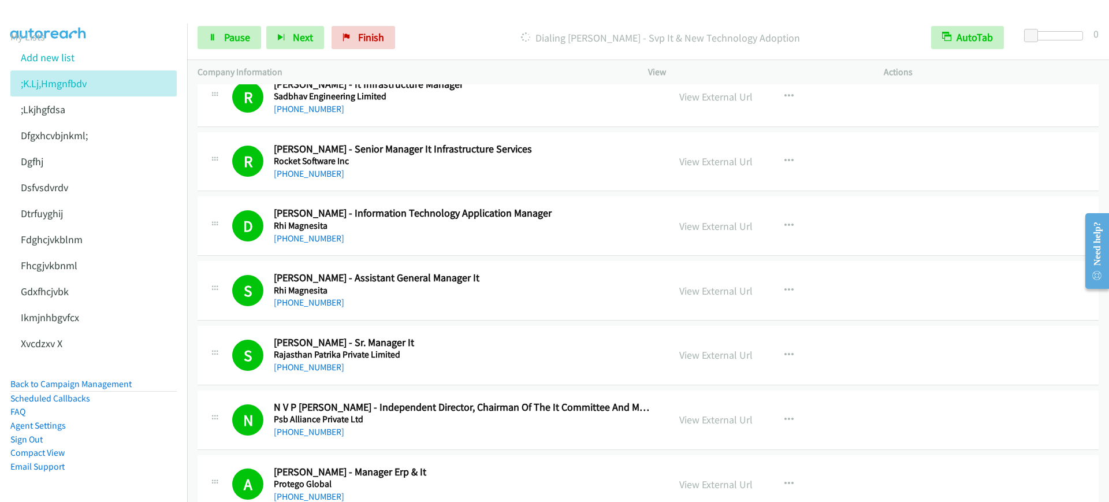
click at [434, 250] on div "D Callback Scheduled [PERSON_NAME] - Information Technology Application Manager…" at bounding box center [648, 226] width 901 height 60
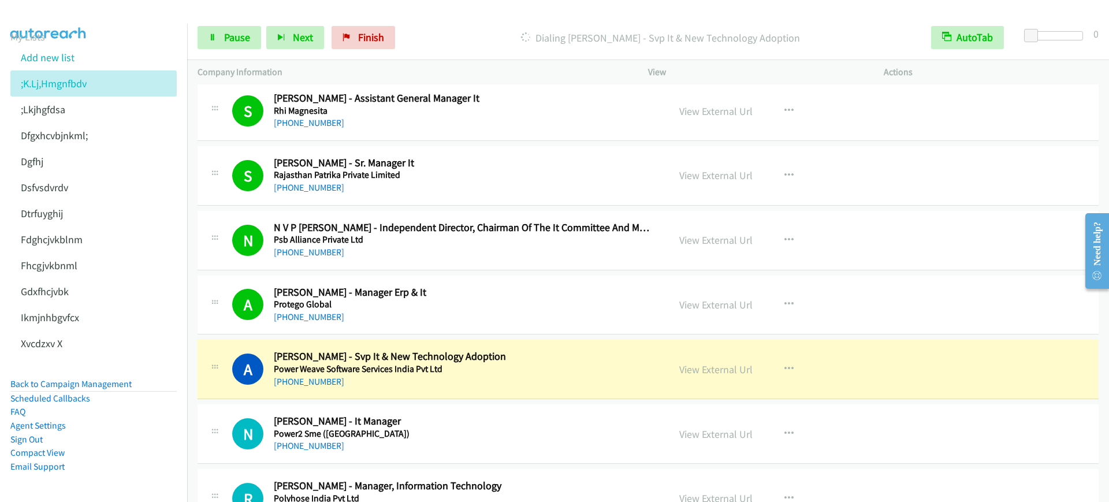
scroll to position [2239, 0]
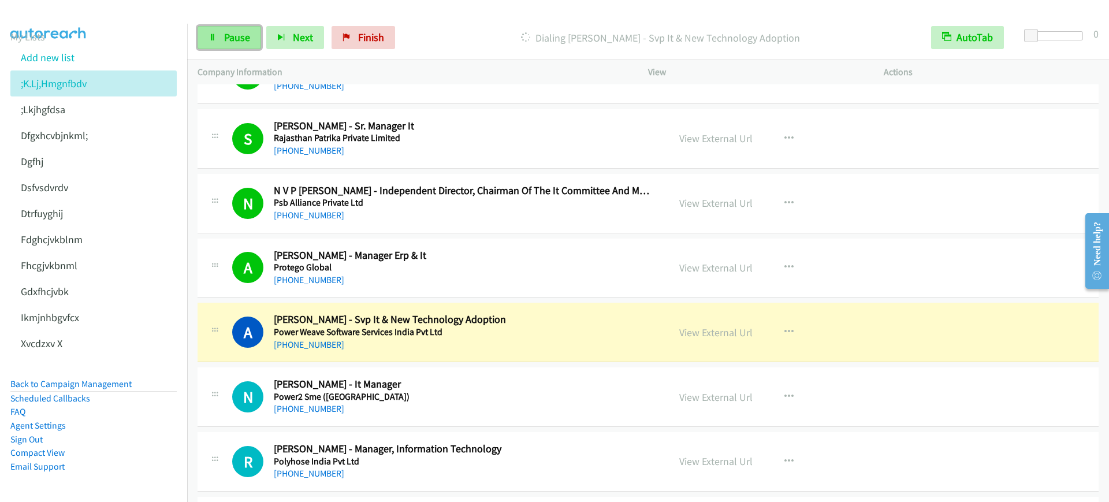
click at [228, 41] on span "Pause" at bounding box center [237, 37] width 26 height 13
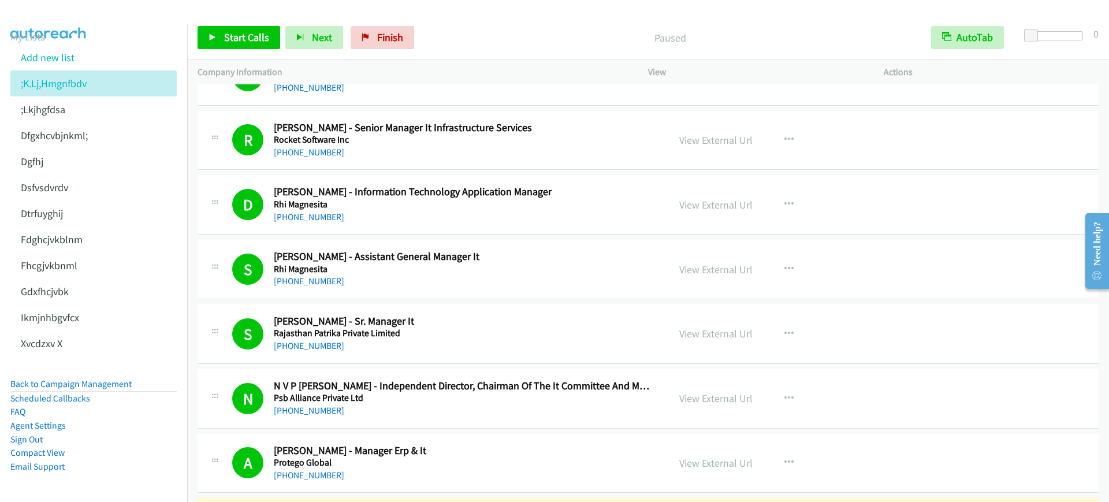
scroll to position [1950, 0]
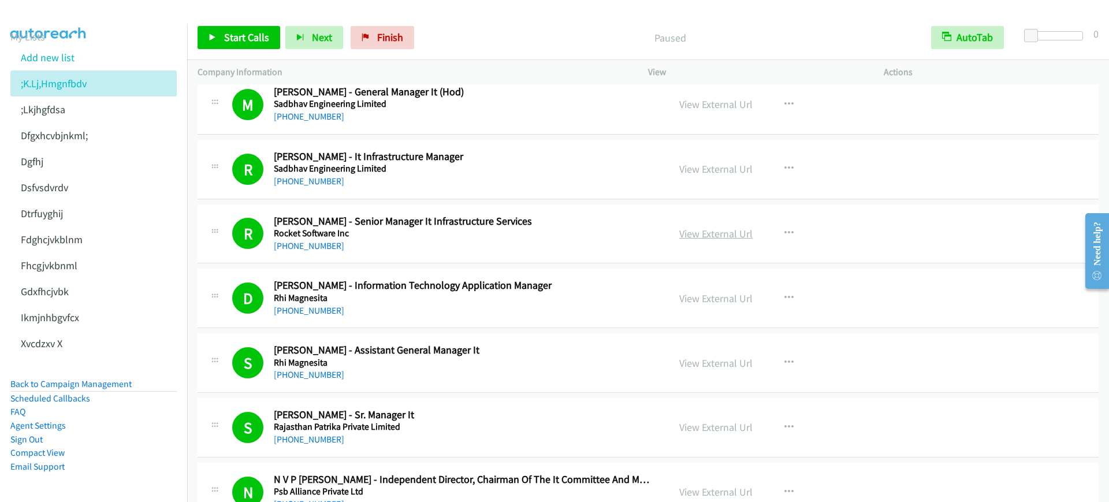
click at [692, 230] on link "View External Url" at bounding box center [715, 233] width 73 height 13
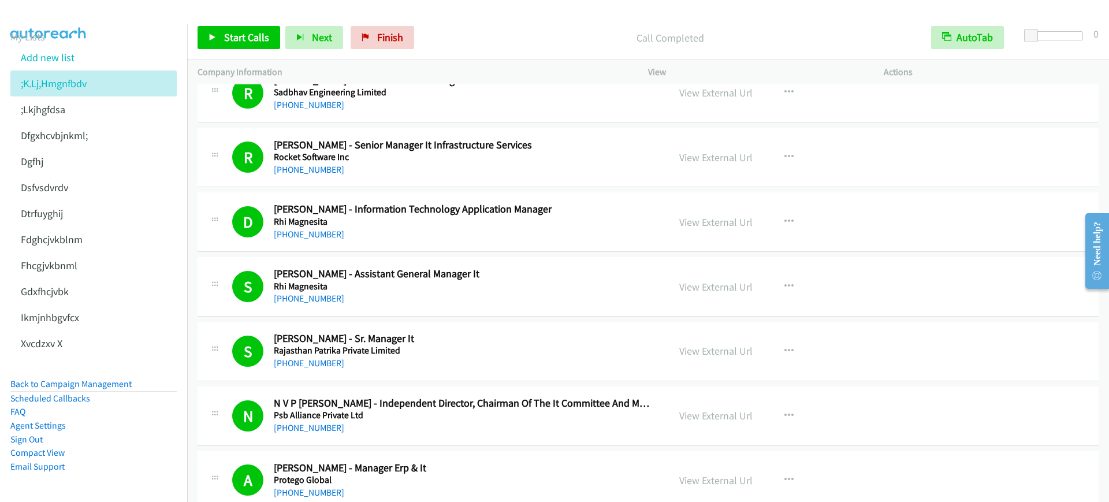
scroll to position [2022, 0]
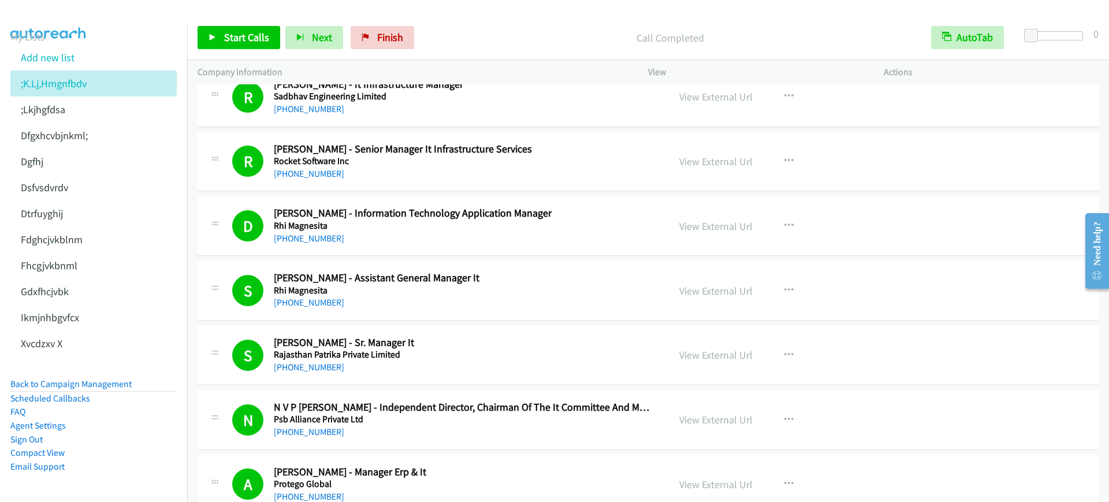
click at [389, 233] on div "[PHONE_NUMBER]" at bounding box center [464, 239] width 380 height 14
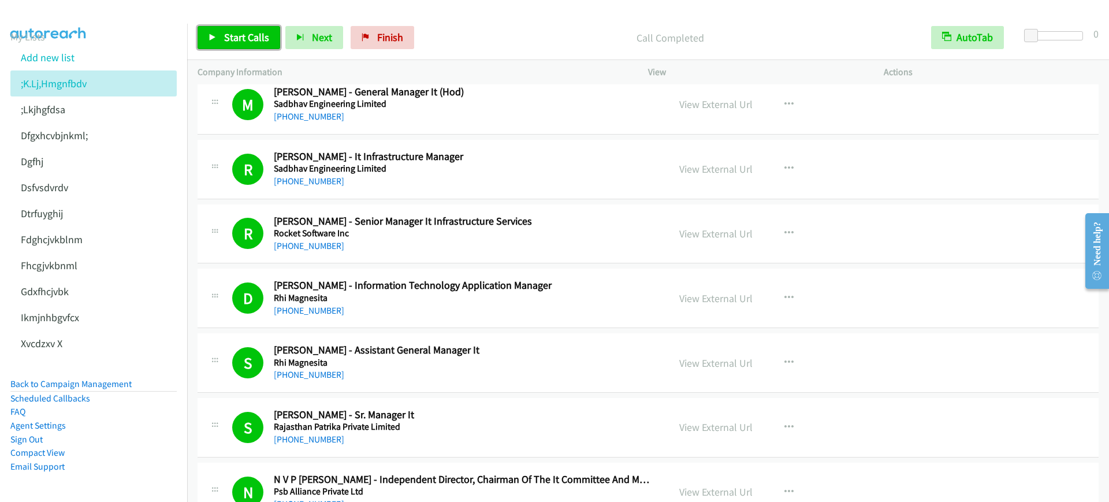
click at [225, 40] on span "Start Calls" at bounding box center [246, 37] width 45 height 13
click at [243, 47] on link "Pause" at bounding box center [230, 37] width 64 height 23
click at [224, 35] on span "Start Calls" at bounding box center [246, 37] width 45 height 13
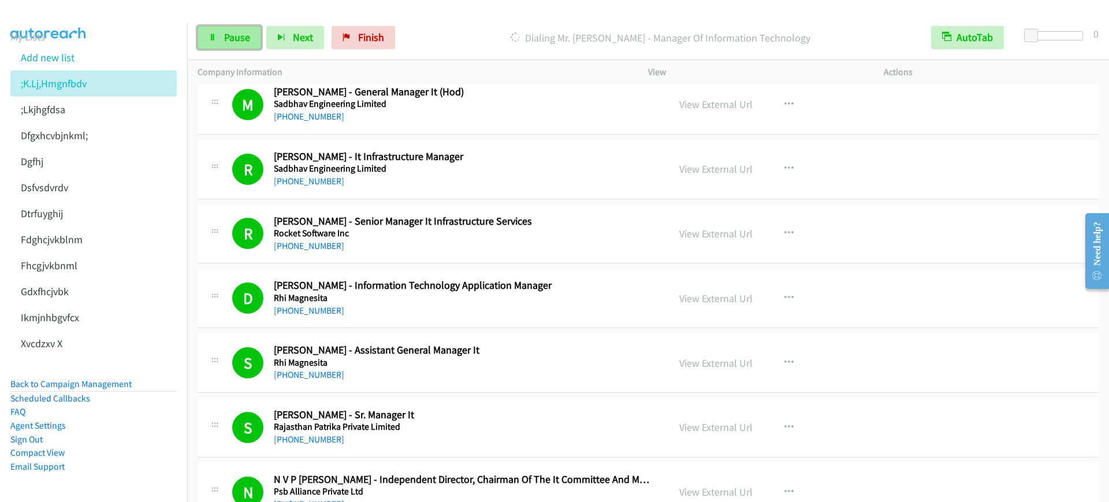
click at [236, 29] on link "Pause" at bounding box center [230, 37] width 64 height 23
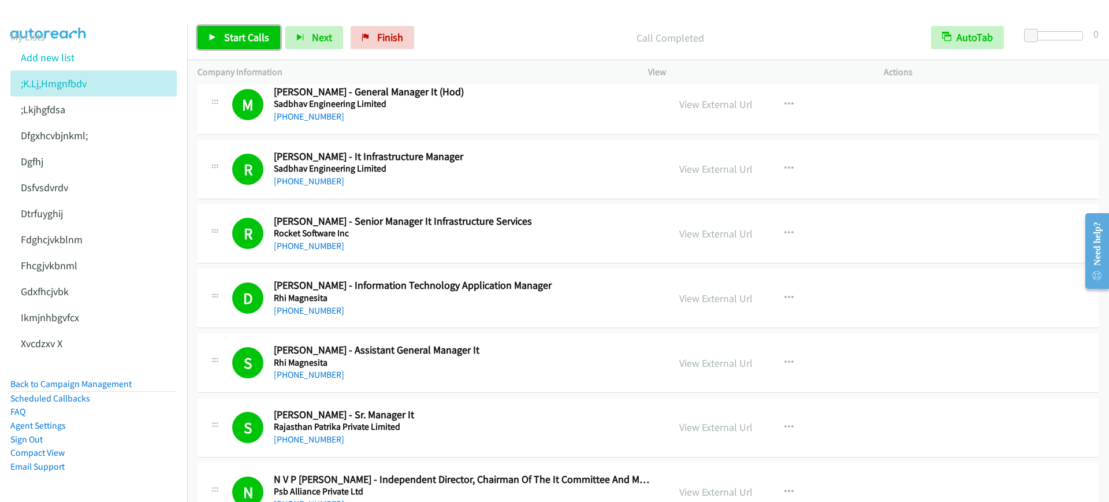
click at [247, 36] on span "Start Calls" at bounding box center [246, 37] width 45 height 13
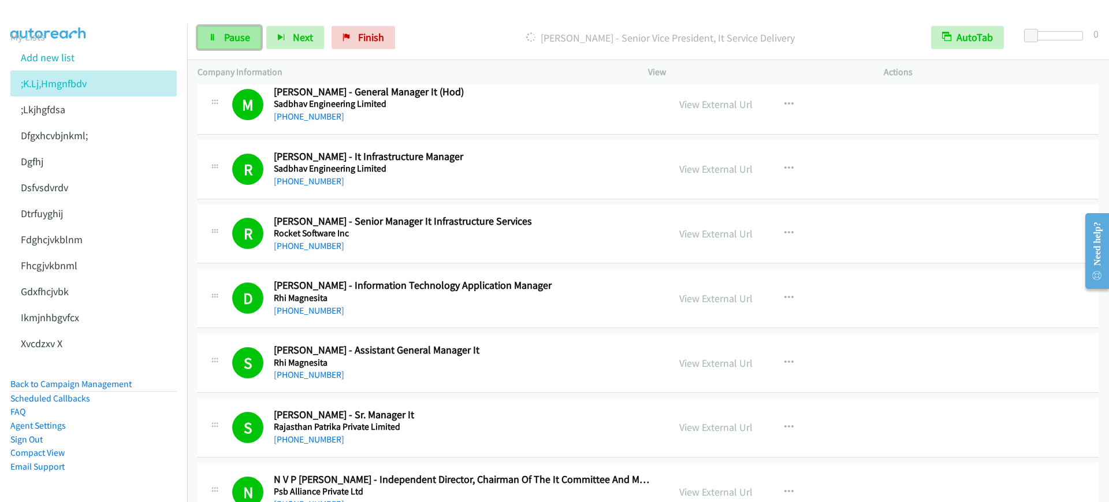
click at [198, 27] on link "Pause" at bounding box center [230, 37] width 64 height 23
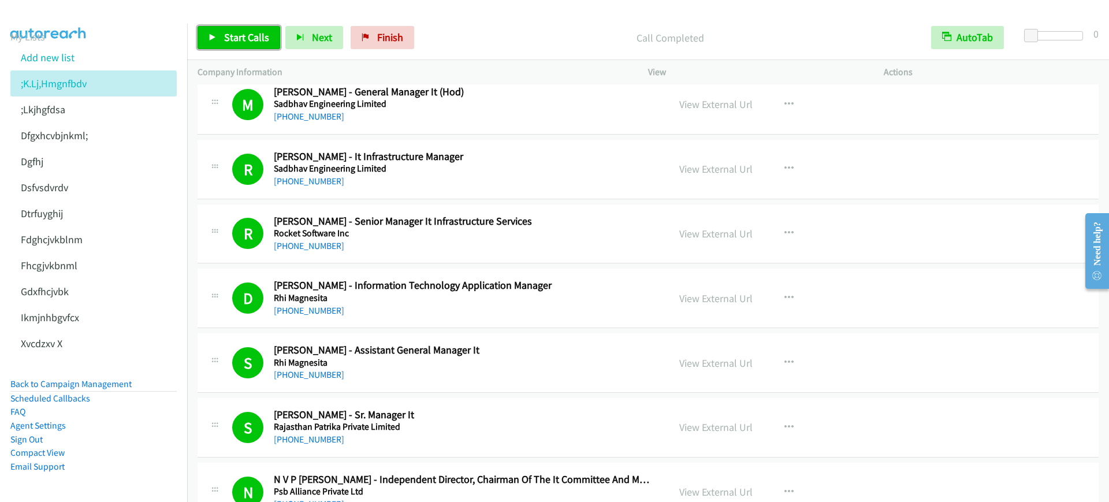
click at [230, 36] on span "Start Calls" at bounding box center [246, 37] width 45 height 13
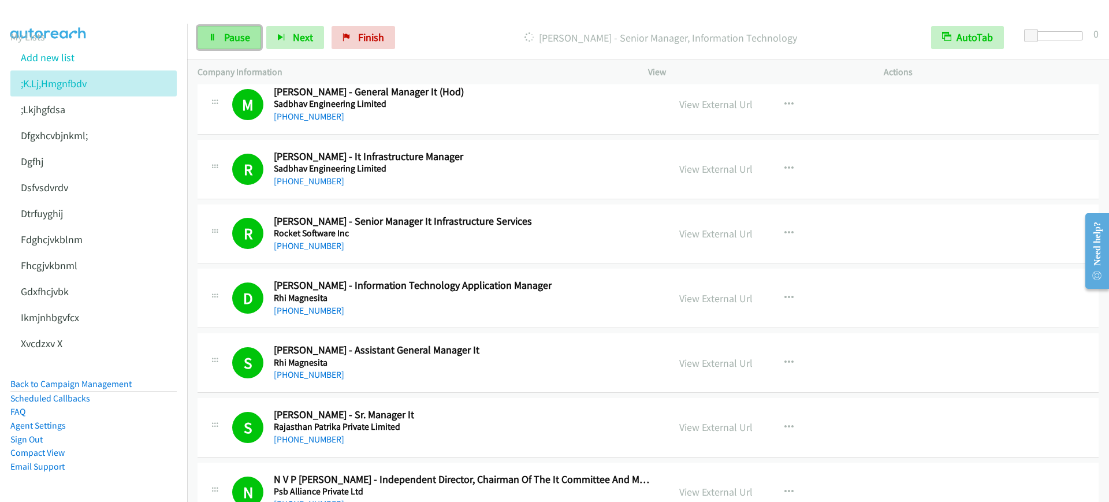
click at [230, 36] on span "Pause" at bounding box center [237, 37] width 26 height 13
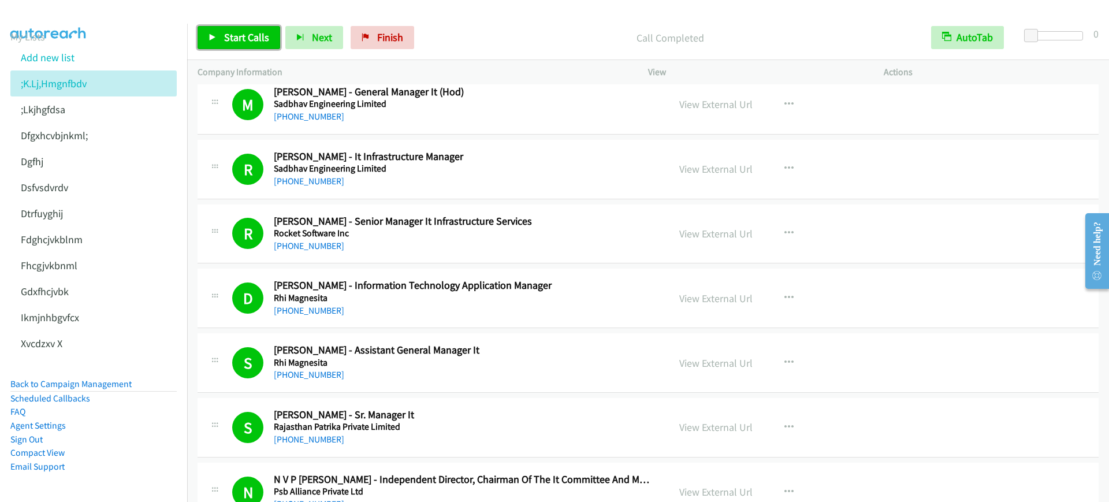
click at [213, 35] on icon at bounding box center [213, 38] width 8 height 8
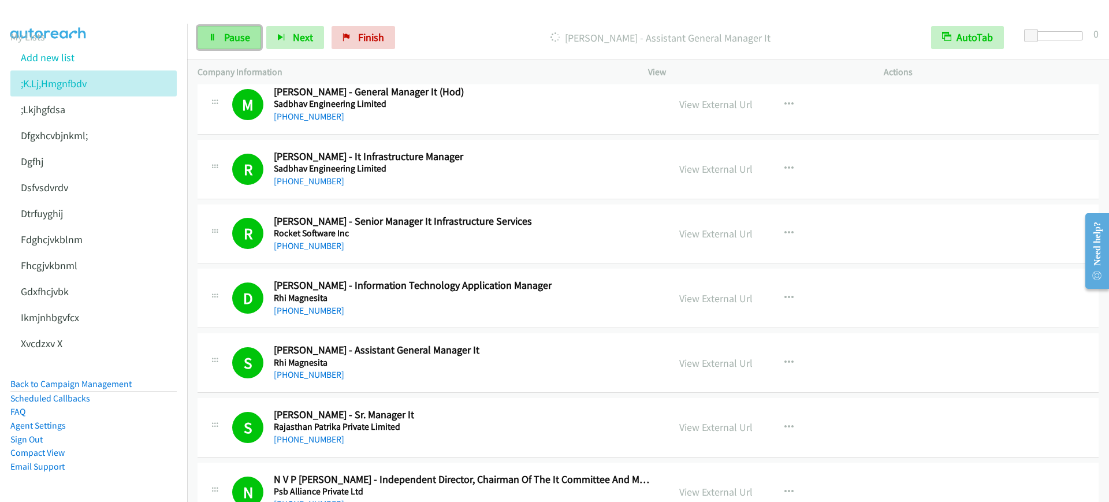
click at [213, 35] on icon at bounding box center [213, 38] width 8 height 8
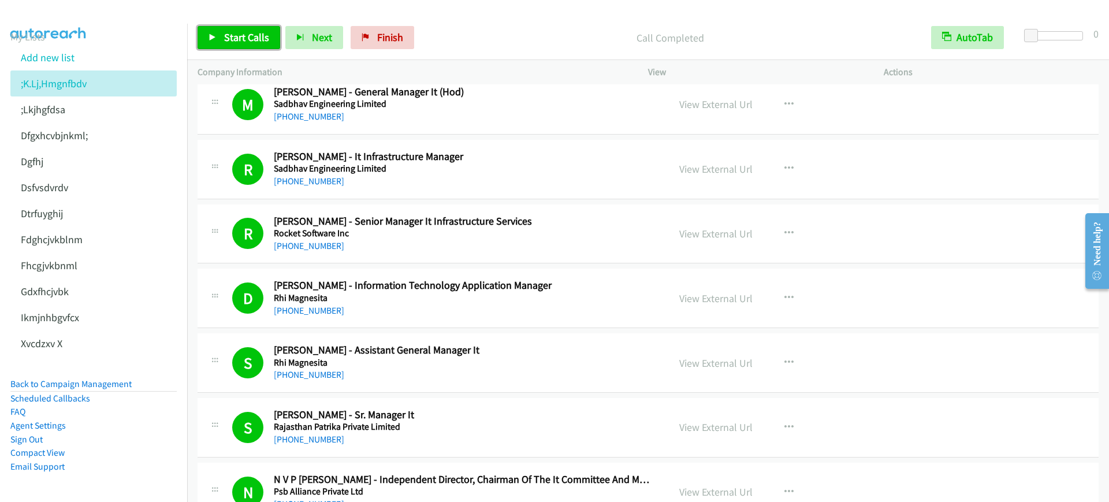
click at [244, 37] on span "Start Calls" at bounding box center [246, 37] width 45 height 13
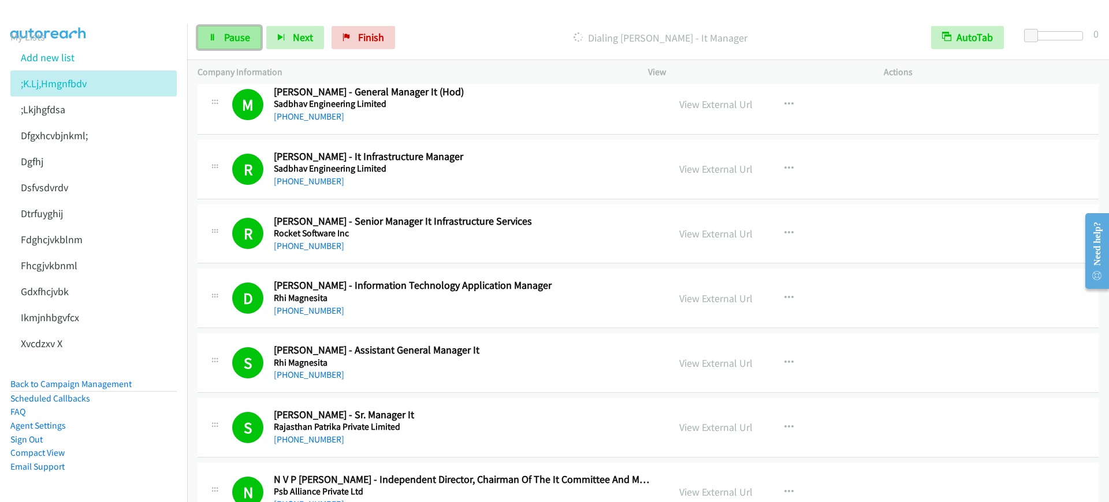
click at [246, 44] on link "Pause" at bounding box center [230, 37] width 64 height 23
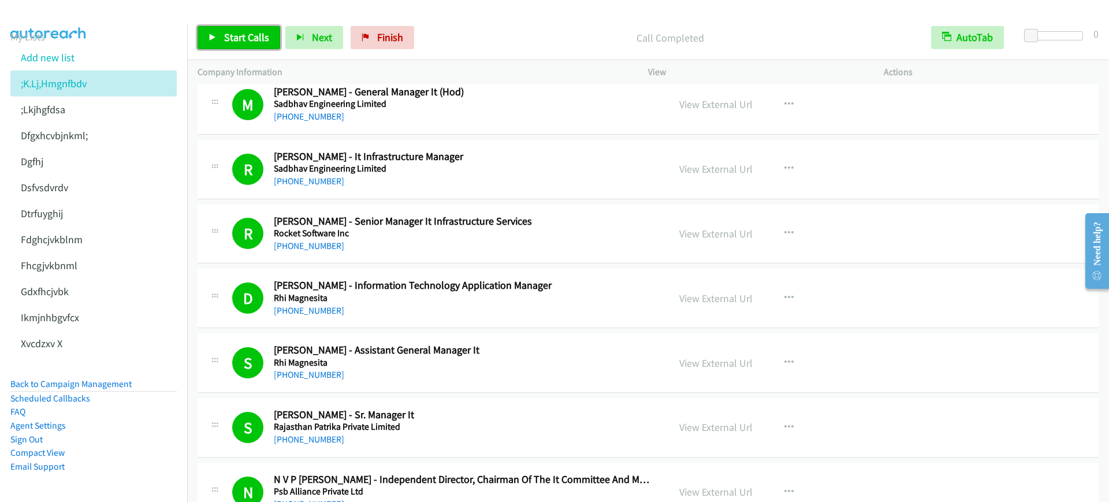
click at [231, 34] on span "Start Calls" at bounding box center [246, 37] width 45 height 13
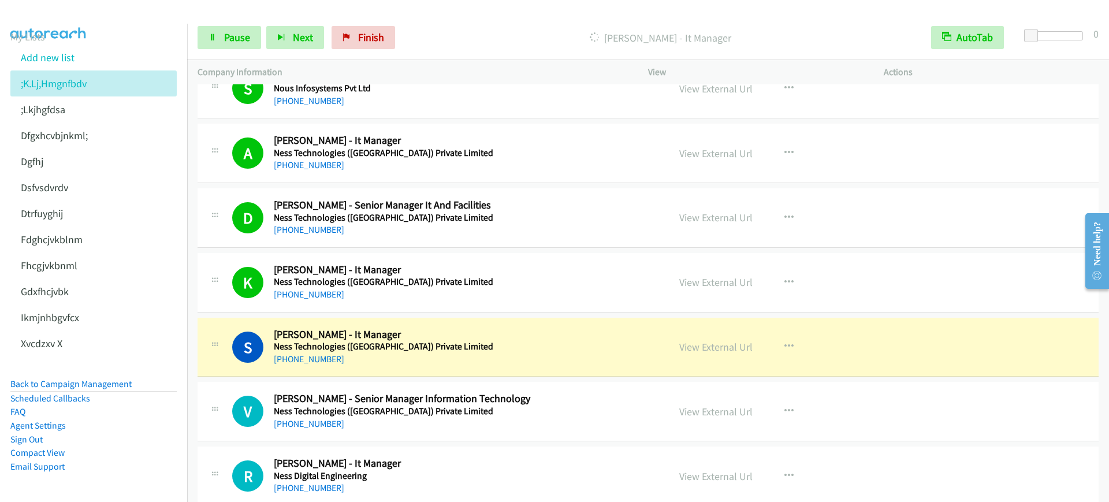
scroll to position [4839, 0]
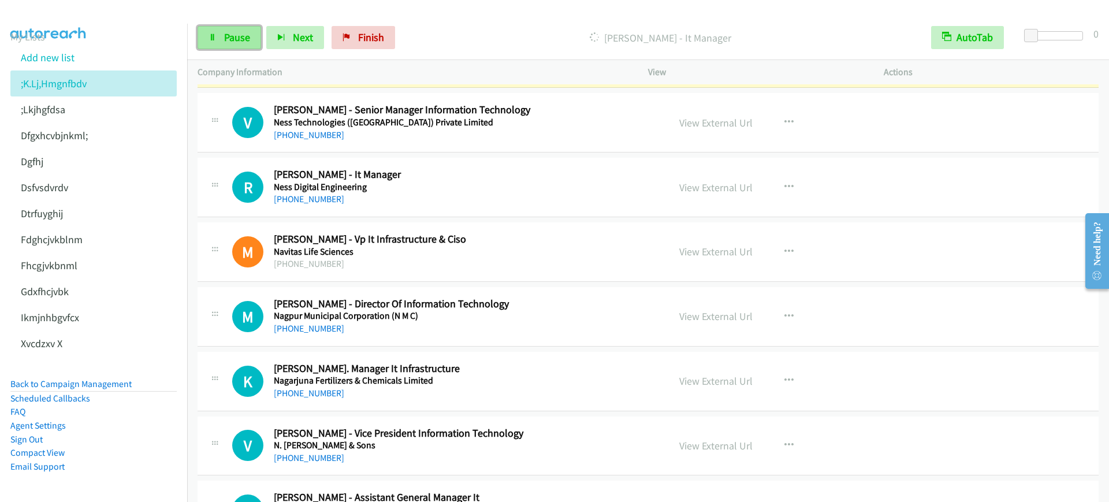
click at [229, 43] on span "Pause" at bounding box center [237, 37] width 26 height 13
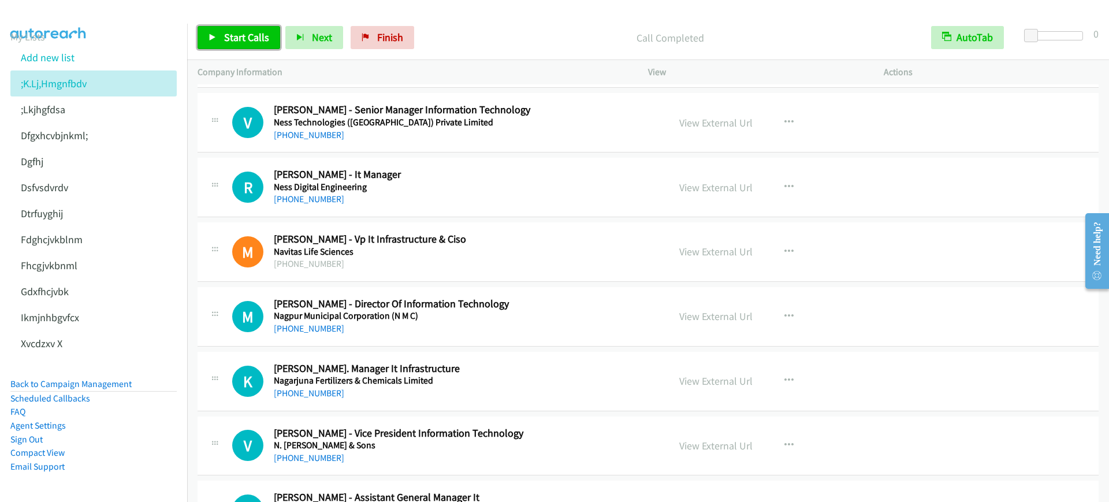
click at [240, 42] on span "Start Calls" at bounding box center [246, 37] width 45 height 13
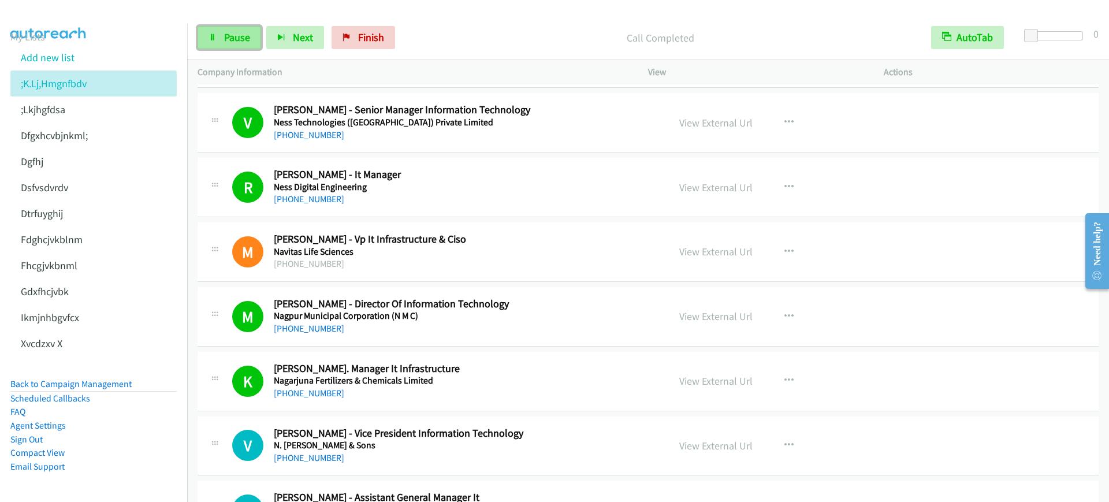
click at [218, 36] on link "Pause" at bounding box center [230, 37] width 64 height 23
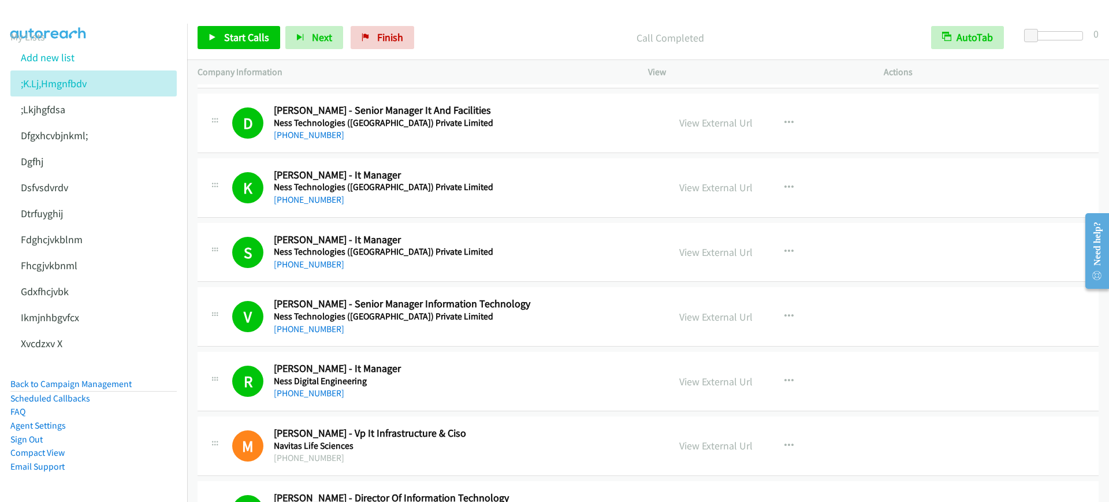
scroll to position [4622, 0]
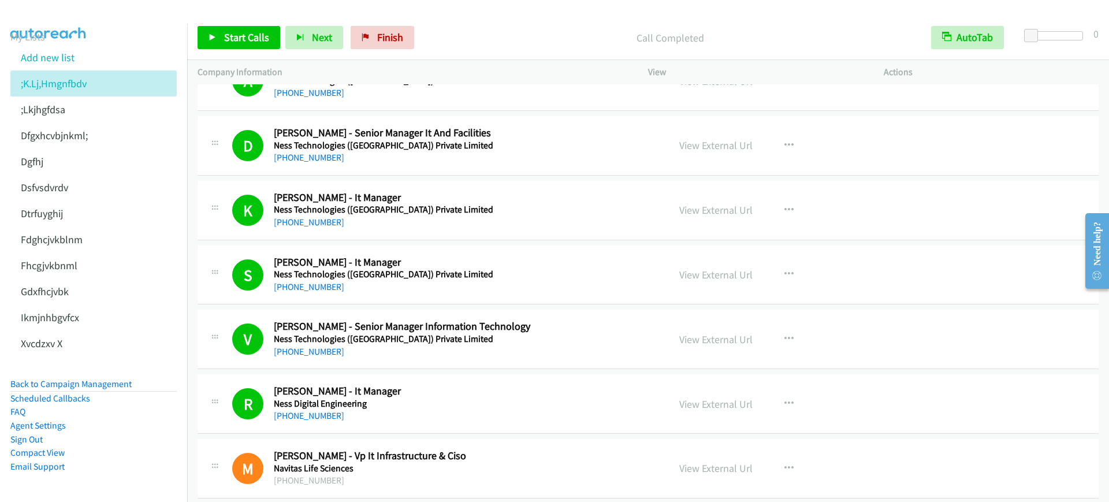
click at [478, 261] on h2 "[PERSON_NAME] - It Manager" at bounding box center [464, 262] width 380 height 13
click at [731, 279] on link "View External Url" at bounding box center [715, 274] width 73 height 13
click at [219, 32] on link "Start Calls" at bounding box center [239, 37] width 83 height 23
click at [228, 34] on span "Pause" at bounding box center [237, 37] width 26 height 13
click at [233, 39] on span "Start Calls" at bounding box center [246, 37] width 45 height 13
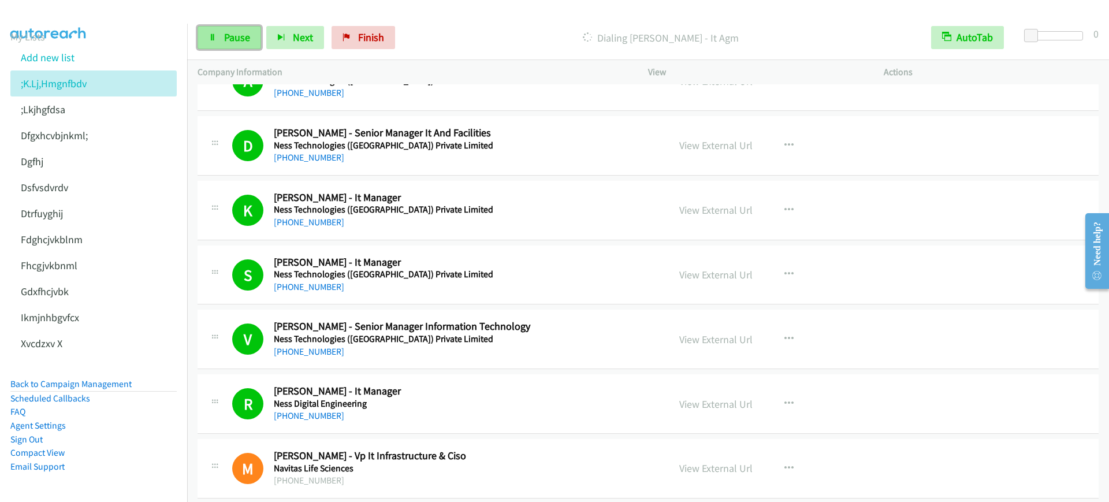
click at [226, 41] on span "Pause" at bounding box center [237, 37] width 26 height 13
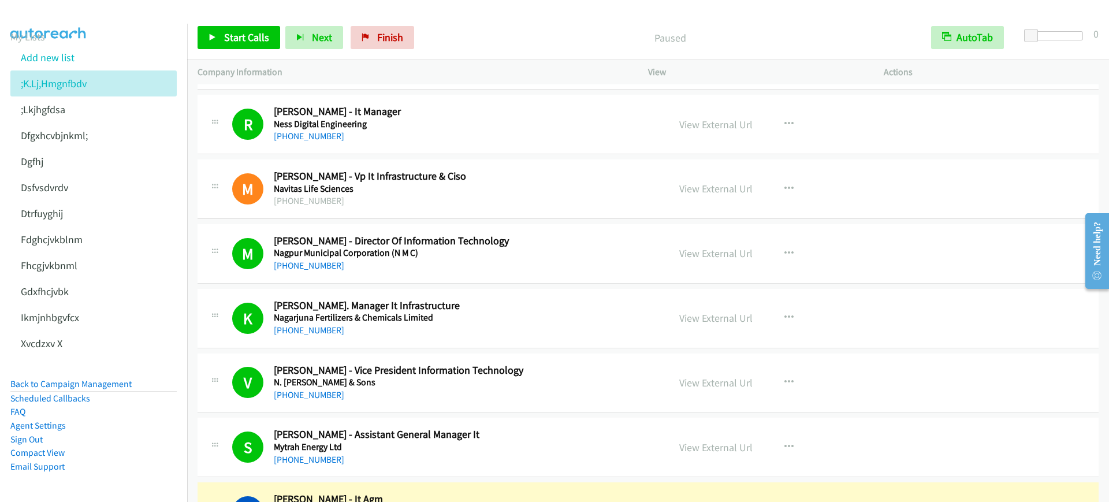
scroll to position [4911, 0]
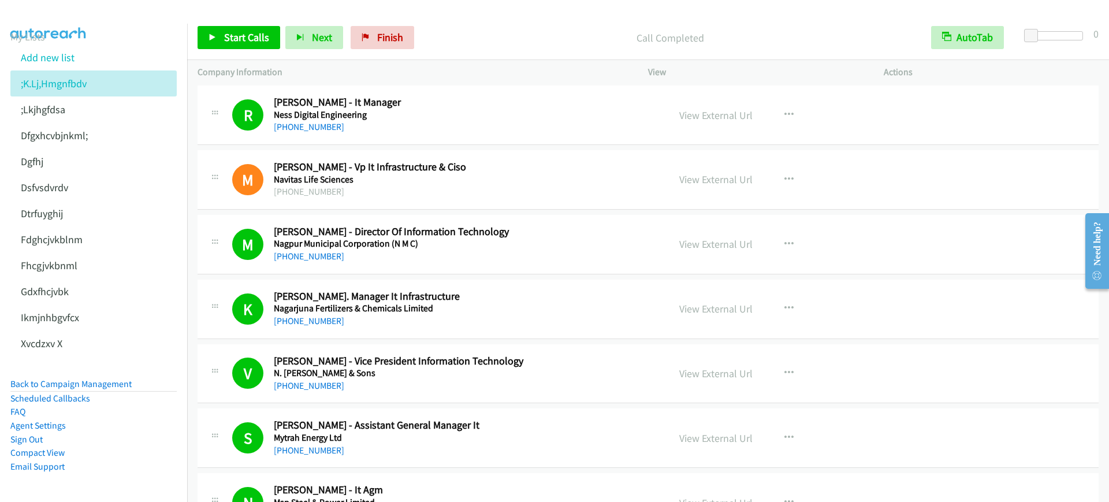
click at [510, 17] on div "Start Calls Pause Next Finish Call Completed AutoTab AutoTab 0" at bounding box center [648, 38] width 922 height 44
click at [229, 33] on span "Start Calls" at bounding box center [246, 37] width 45 height 13
click at [250, 36] on link "Pause" at bounding box center [230, 37] width 64 height 23
click at [199, 32] on link "Start Calls" at bounding box center [239, 37] width 83 height 23
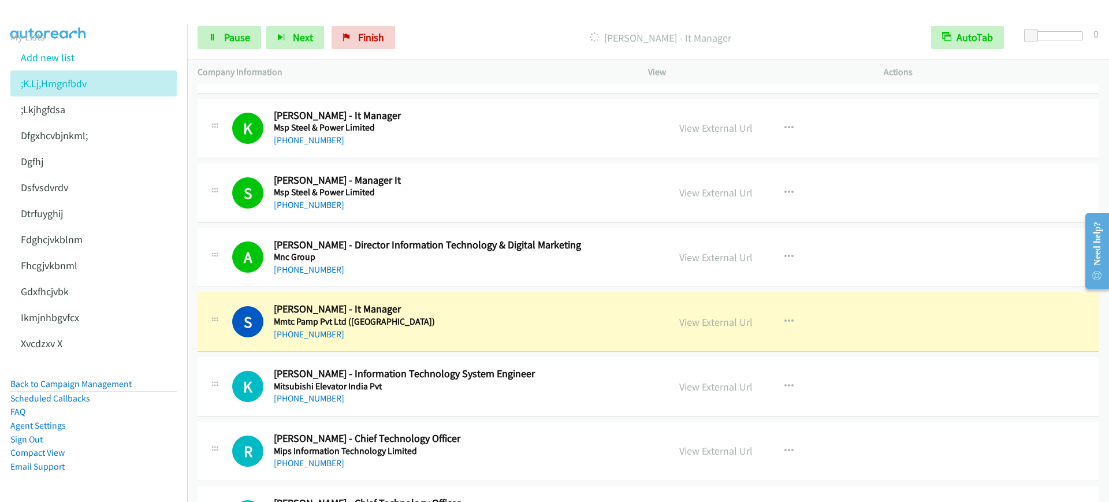
scroll to position [5272, 0]
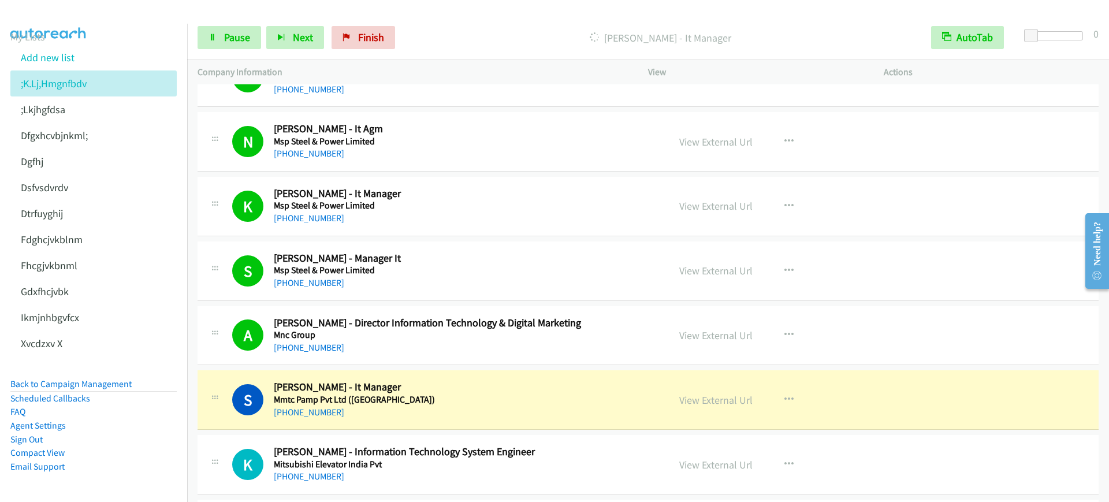
click at [447, 268] on h5 "Msp Steel & Power Limited" at bounding box center [464, 271] width 380 height 12
click at [695, 268] on link "View External Url" at bounding box center [715, 270] width 73 height 13
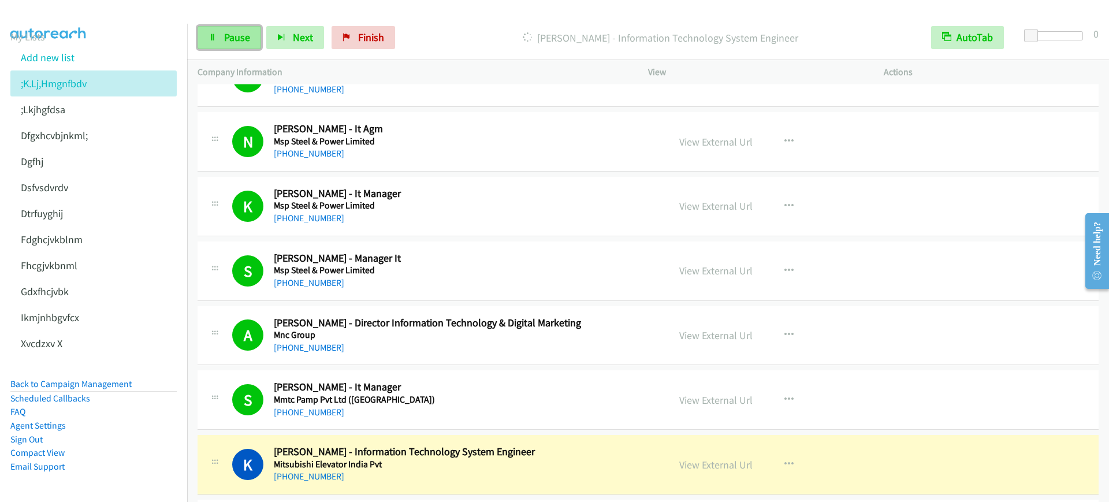
click at [224, 38] on span "Pause" at bounding box center [237, 37] width 26 height 13
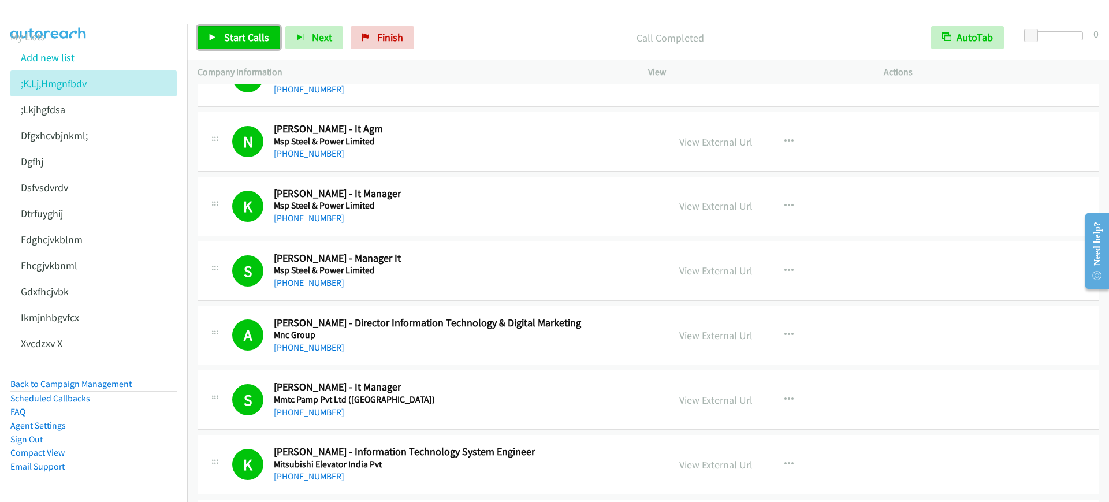
click at [199, 29] on link "Start Calls" at bounding box center [239, 37] width 83 height 23
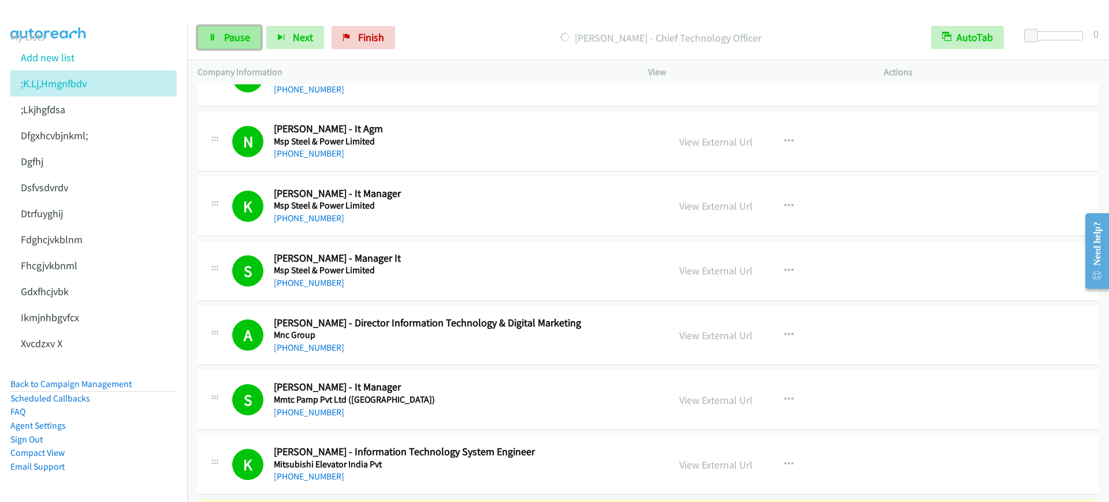
click at [199, 30] on link "Pause" at bounding box center [230, 37] width 64 height 23
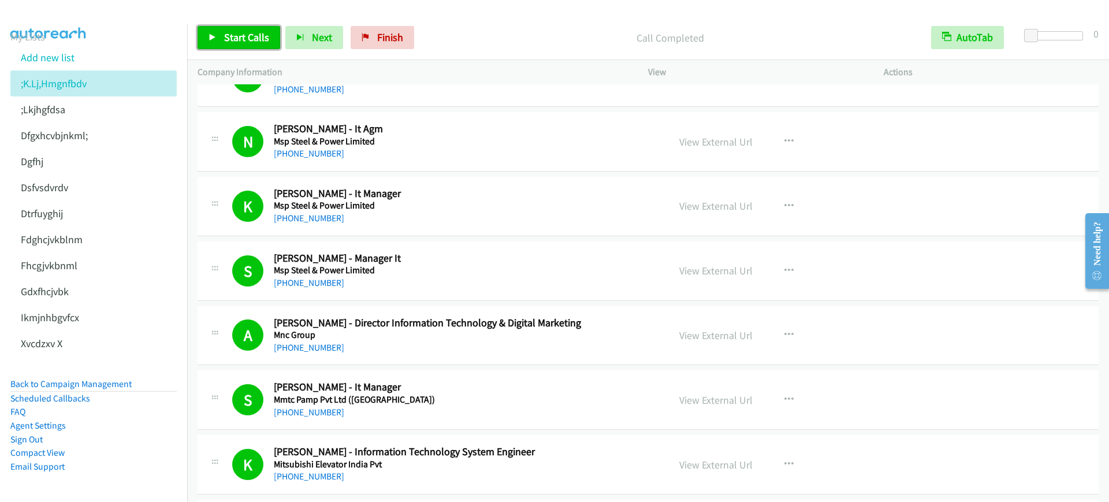
click at [237, 42] on span "Start Calls" at bounding box center [246, 37] width 45 height 13
click at [219, 40] on link "Pause" at bounding box center [230, 37] width 64 height 23
click at [231, 32] on span "Start Calls" at bounding box center [246, 37] width 45 height 13
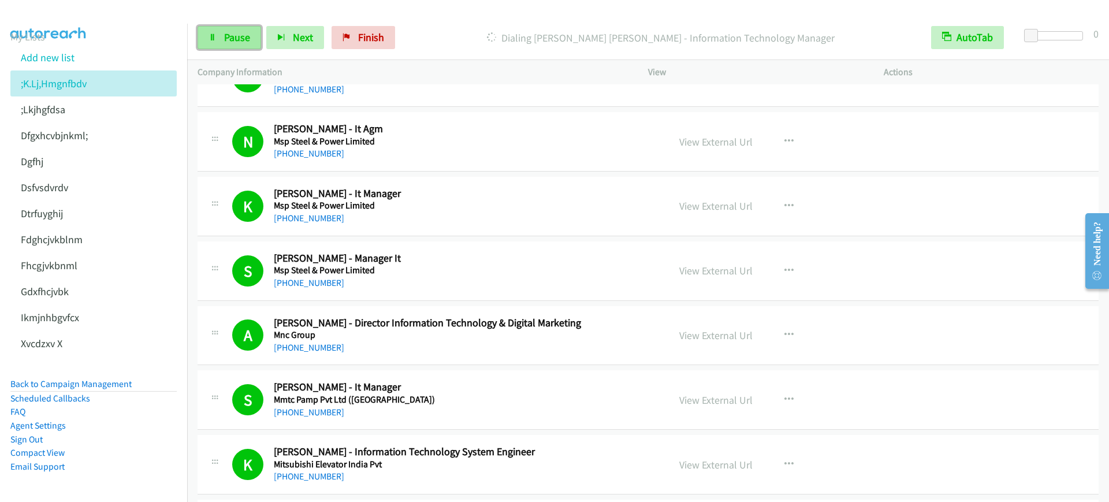
click at [232, 32] on span "Pause" at bounding box center [237, 37] width 26 height 13
